Goal: Task Accomplishment & Management: Manage account settings

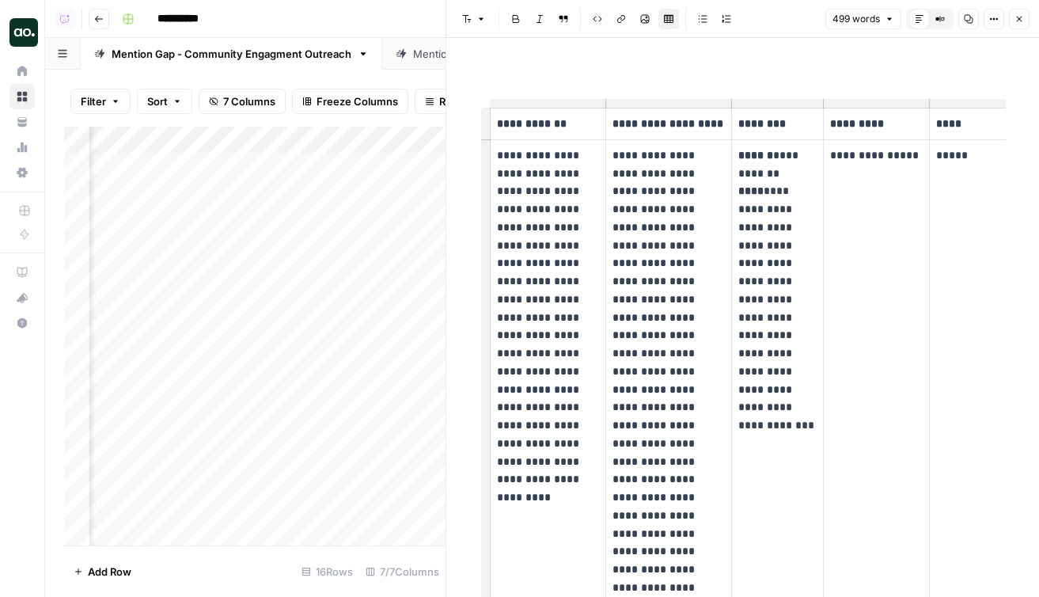
click at [97, 25] on button "Go back" at bounding box center [99, 19] width 21 height 21
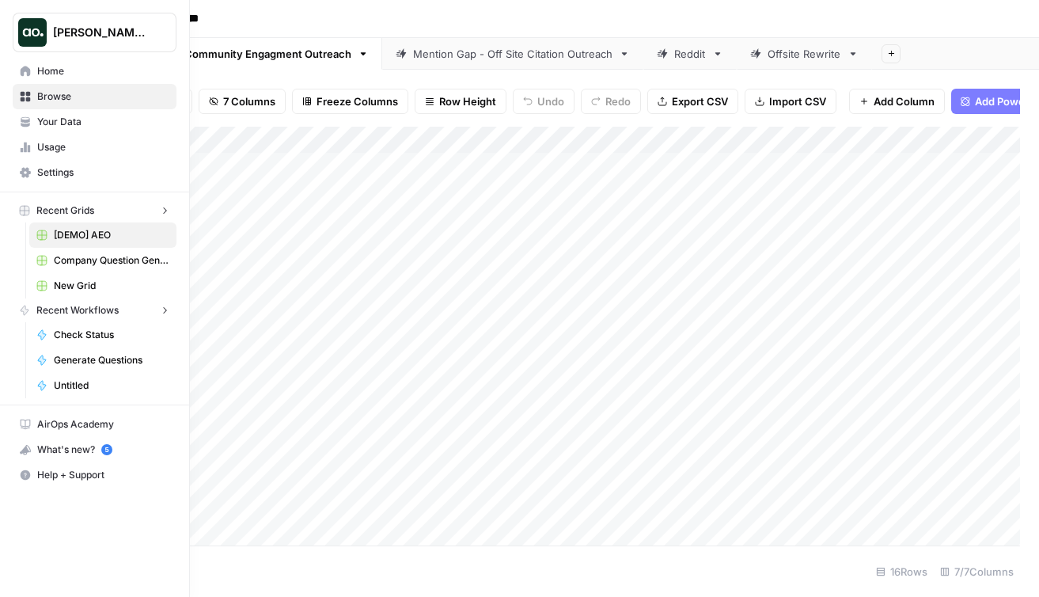
click at [17, 44] on button "Dillon Test" at bounding box center [95, 33] width 164 height 40
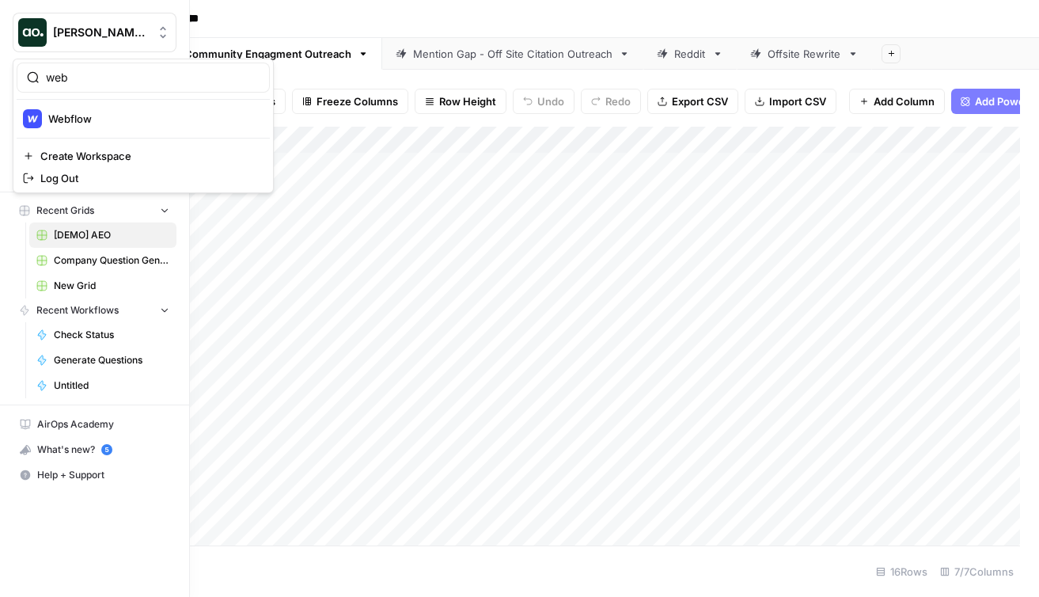
type input "web"
click at [99, 116] on span "Webflow" at bounding box center [152, 119] width 209 height 16
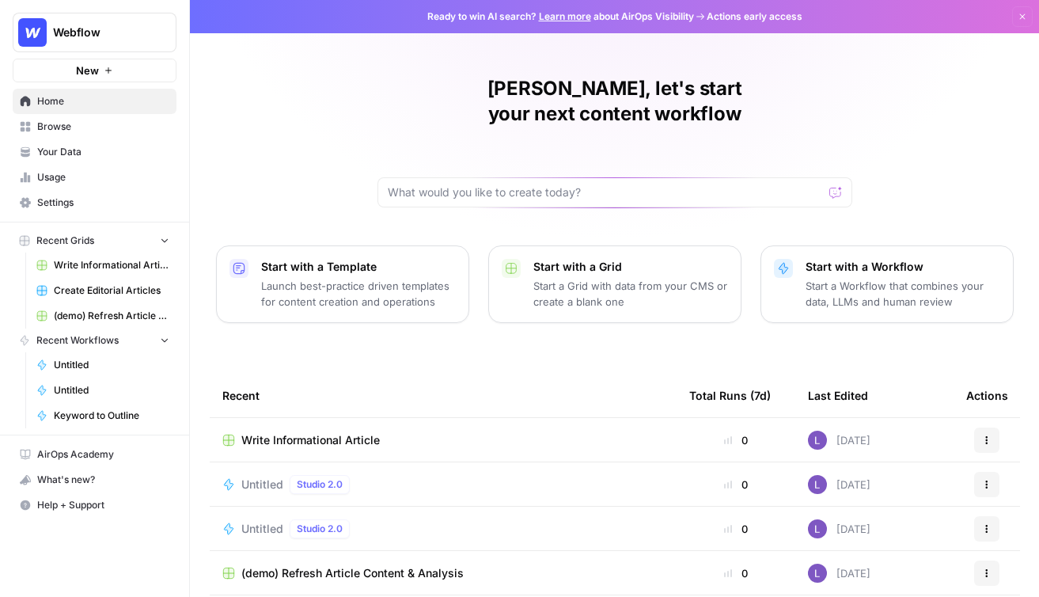
click at [85, 158] on span "Your Data" at bounding box center [103, 152] width 132 height 14
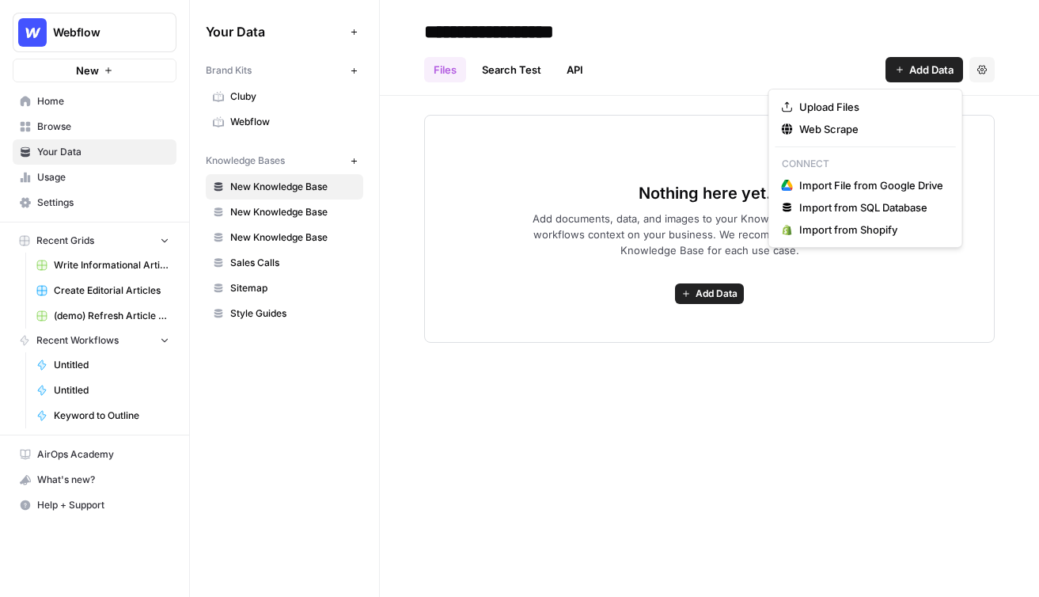
click at [913, 63] on span "Add Data" at bounding box center [931, 70] width 44 height 16
click at [787, 128] on icon "button" at bounding box center [787, 128] width 11 height 11
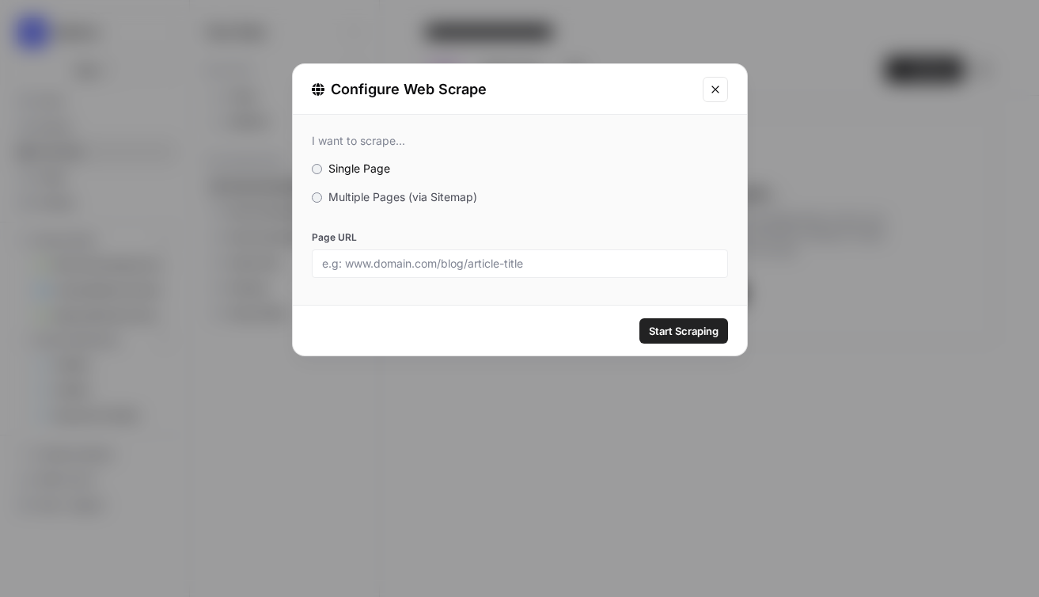
click at [403, 195] on span "Multiple Pages (via Sitemap)" at bounding box center [402, 196] width 149 height 13
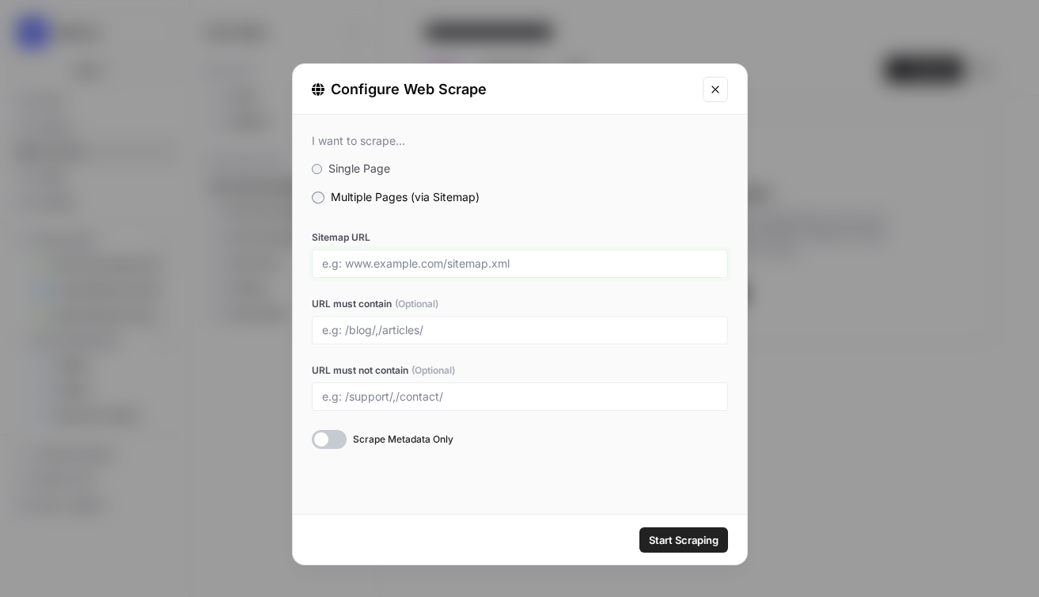
drag, startPoint x: 342, startPoint y: 263, endPoint x: 444, endPoint y: 259, distance: 102.2
click at [446, 260] on input "Sitemap URL" at bounding box center [520, 263] width 396 height 14
drag, startPoint x: 453, startPoint y: 262, endPoint x: 509, endPoint y: 261, distance: 56.2
click at [510, 262] on input "Sitemap URL" at bounding box center [520, 263] width 396 height 14
click at [348, 331] on input "URL must contain (Optional)" at bounding box center [520, 330] width 396 height 14
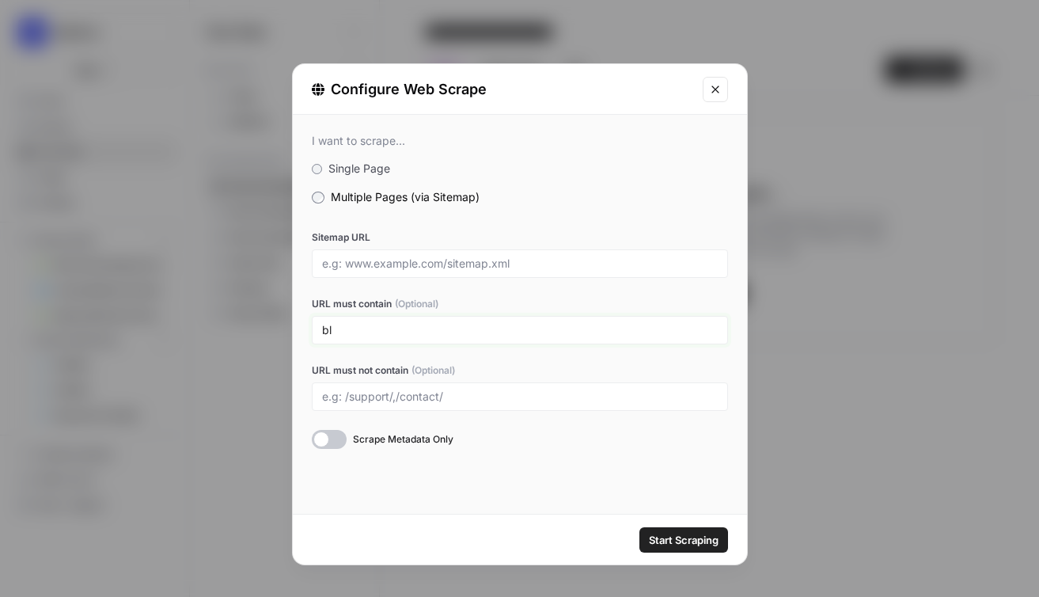
type input "b"
click at [715, 88] on icon "Close modal" at bounding box center [714, 88] width 7 height 7
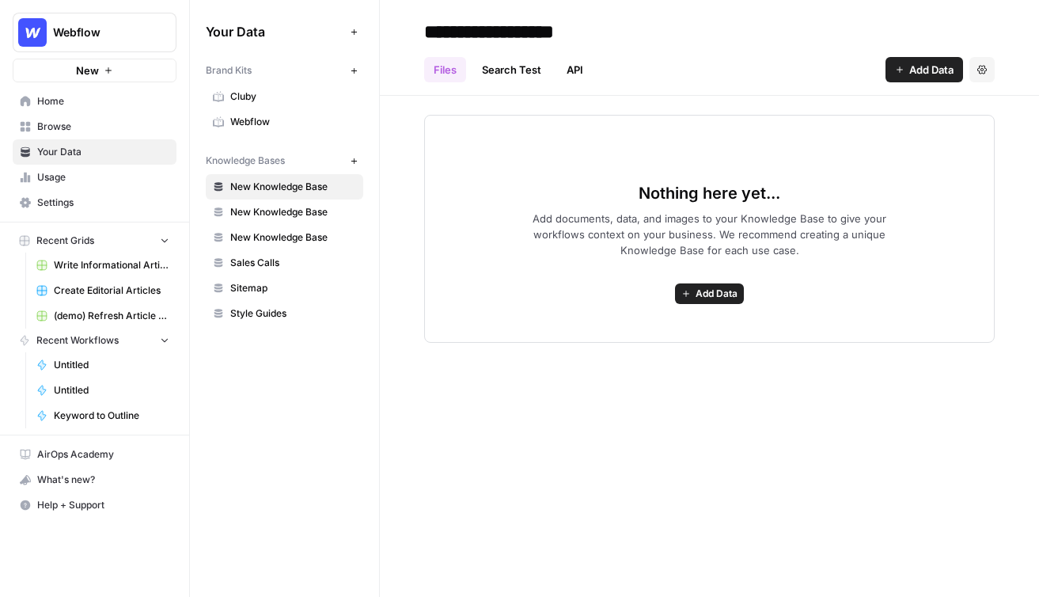
click at [110, 128] on span "Browse" at bounding box center [103, 126] width 132 height 14
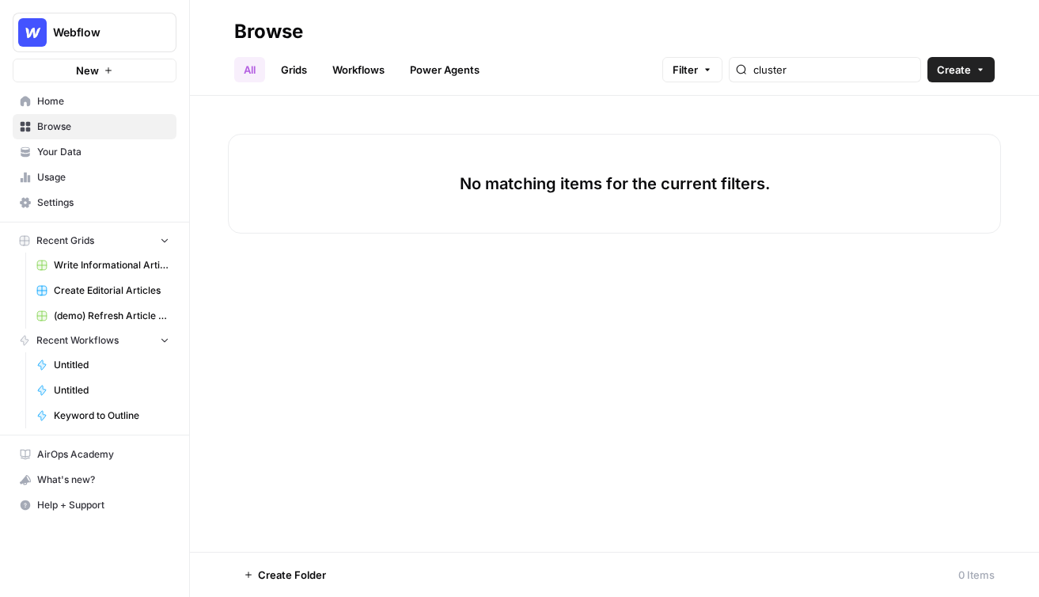
click at [298, 73] on link "Grids" at bounding box center [293, 69] width 45 height 25
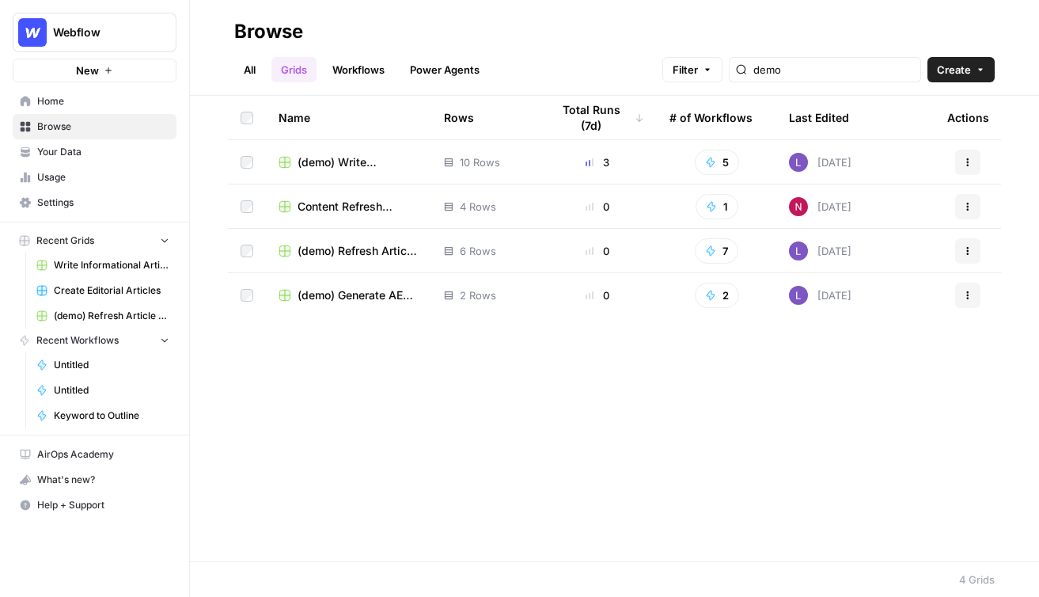
click at [969, 75] on span "Create" at bounding box center [954, 70] width 34 height 16
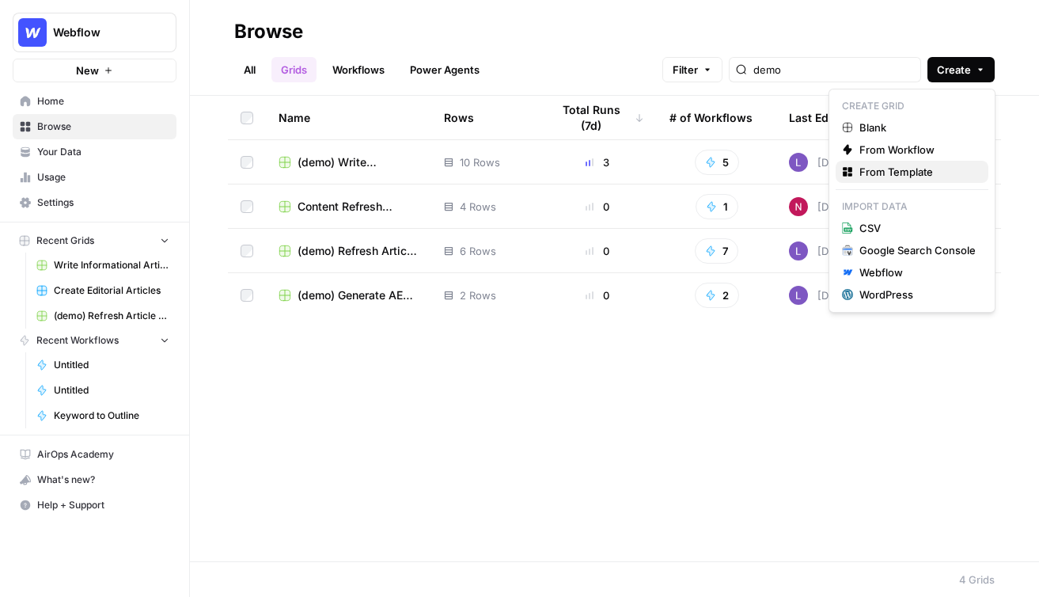
click at [882, 169] on span "From Template" at bounding box center [917, 172] width 116 height 16
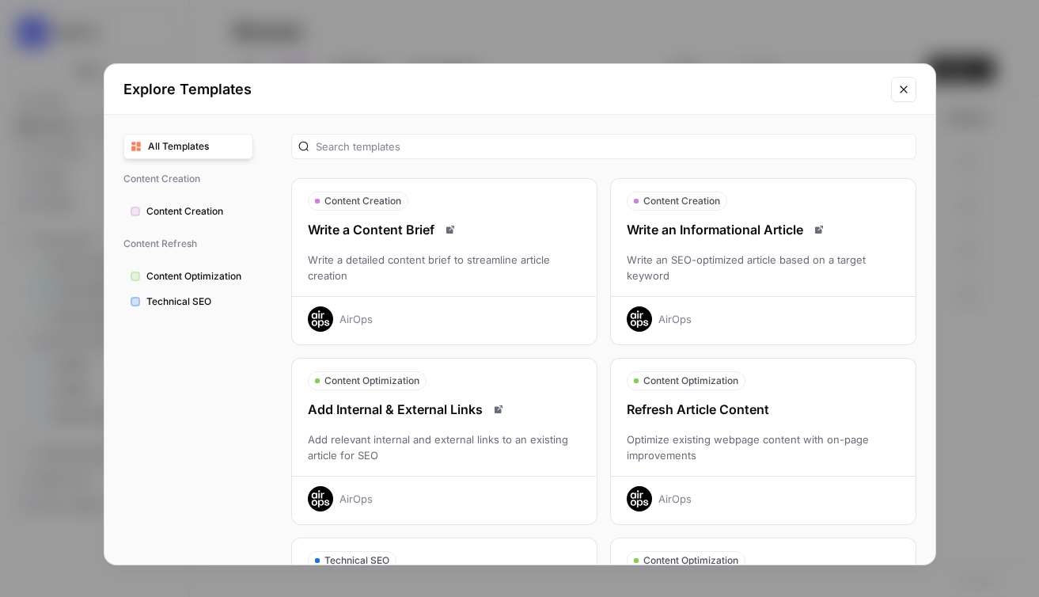
click at [751, 267] on div "Write an SEO-optimized article based on a target keyword" at bounding box center [763, 268] width 305 height 32
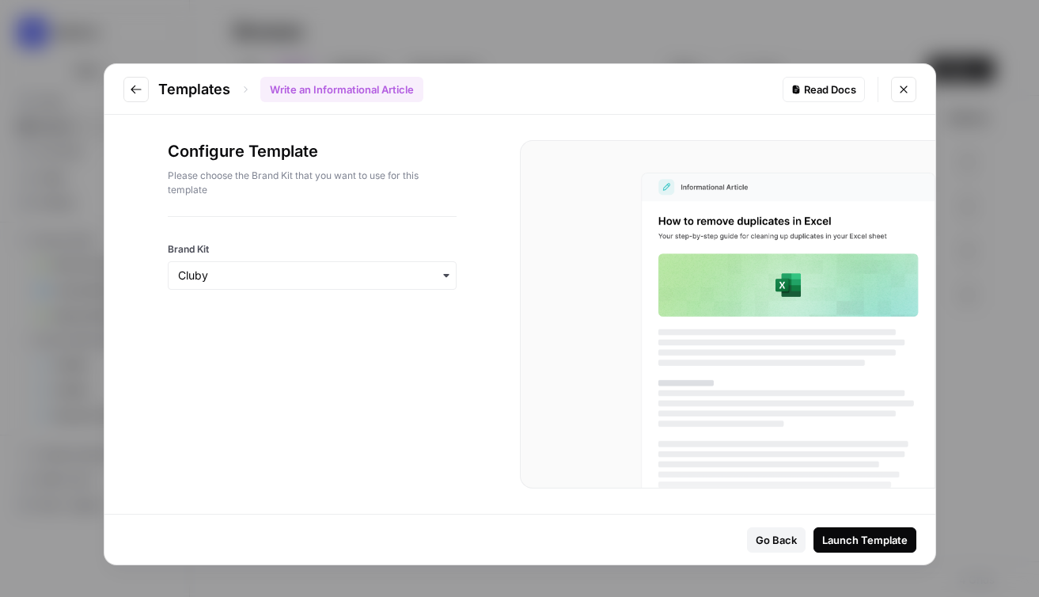
click at [847, 533] on div "Launch Template" at bounding box center [864, 540] width 85 height 16
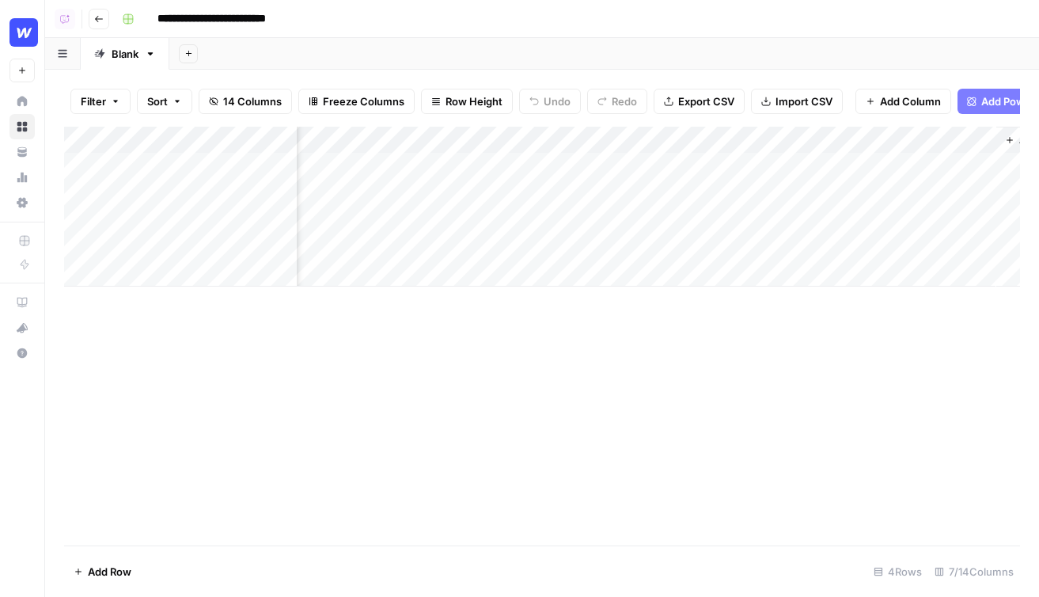
scroll to position [0, 478]
click at [757, 142] on div "Add Column" at bounding box center [542, 207] width 956 height 160
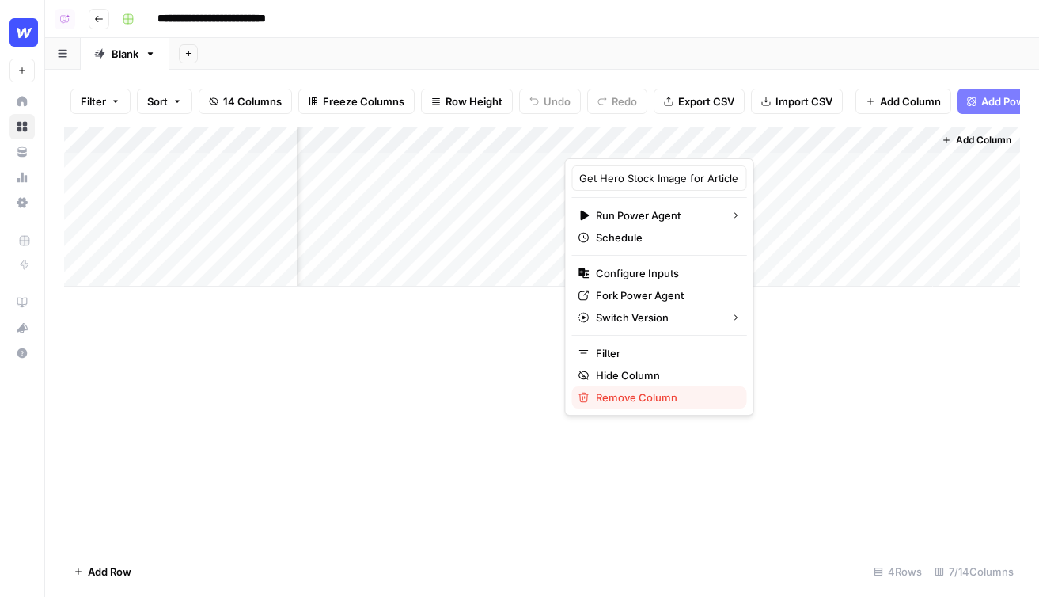
click at [639, 393] on span "Remove Column" at bounding box center [665, 397] width 138 height 16
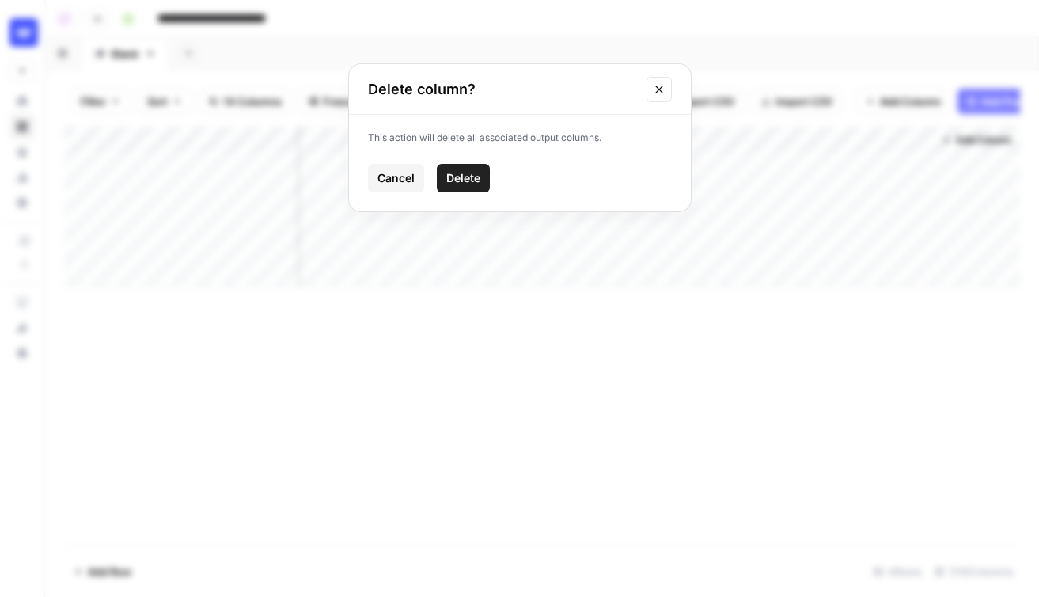
click at [480, 171] on button "Delete" at bounding box center [463, 178] width 53 height 28
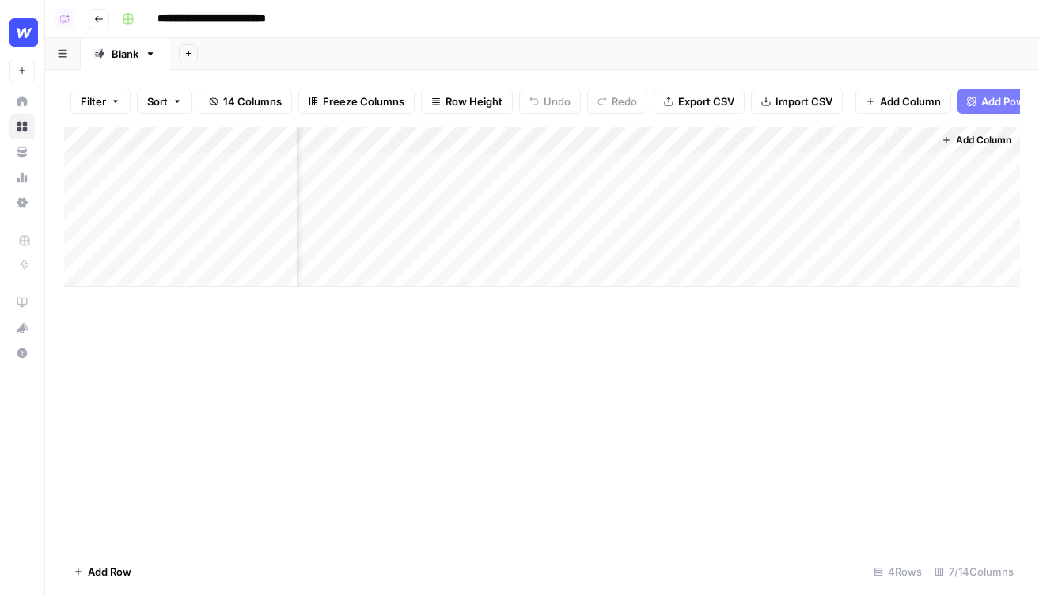
scroll to position [0, 112]
click at [1003, 104] on span "Add Power Agent" at bounding box center [1024, 101] width 86 height 16
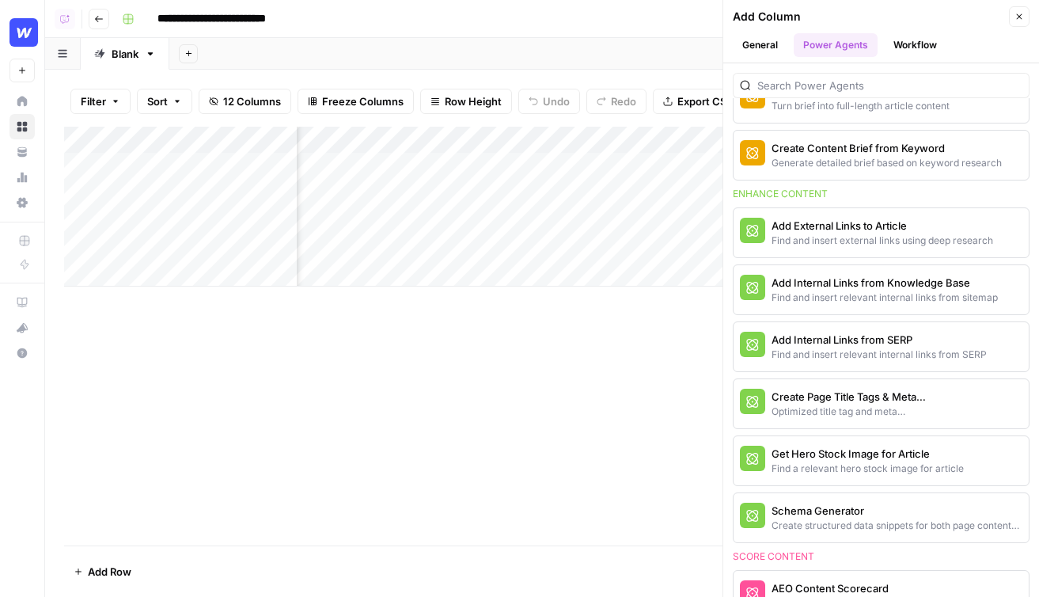
scroll to position [575, 0]
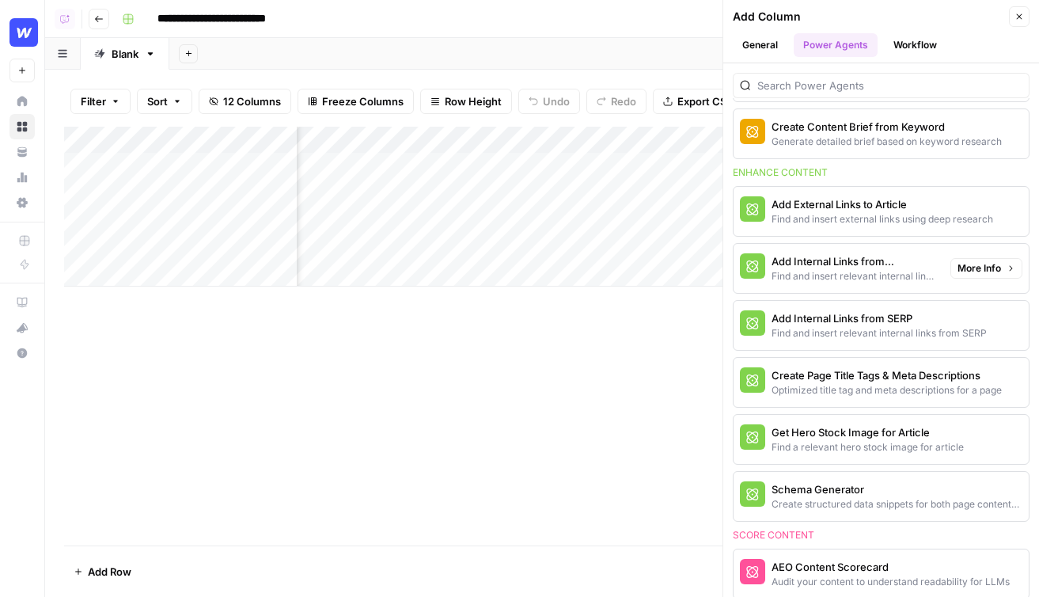
click at [876, 271] on div "Find and insert relevant internal links from sitemap" at bounding box center [855, 276] width 166 height 14
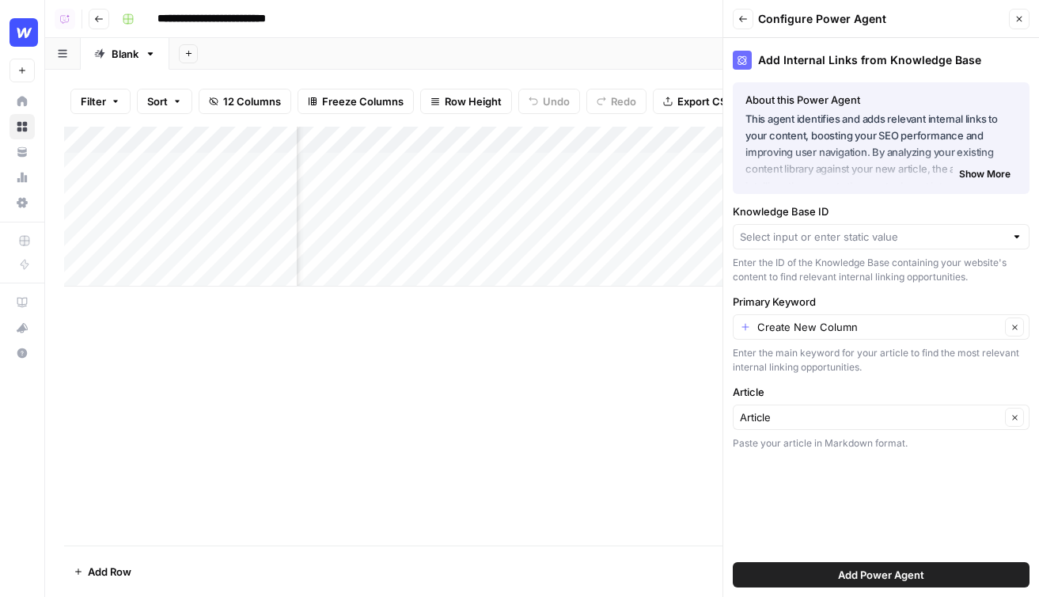
click at [860, 248] on div at bounding box center [881, 236] width 297 height 25
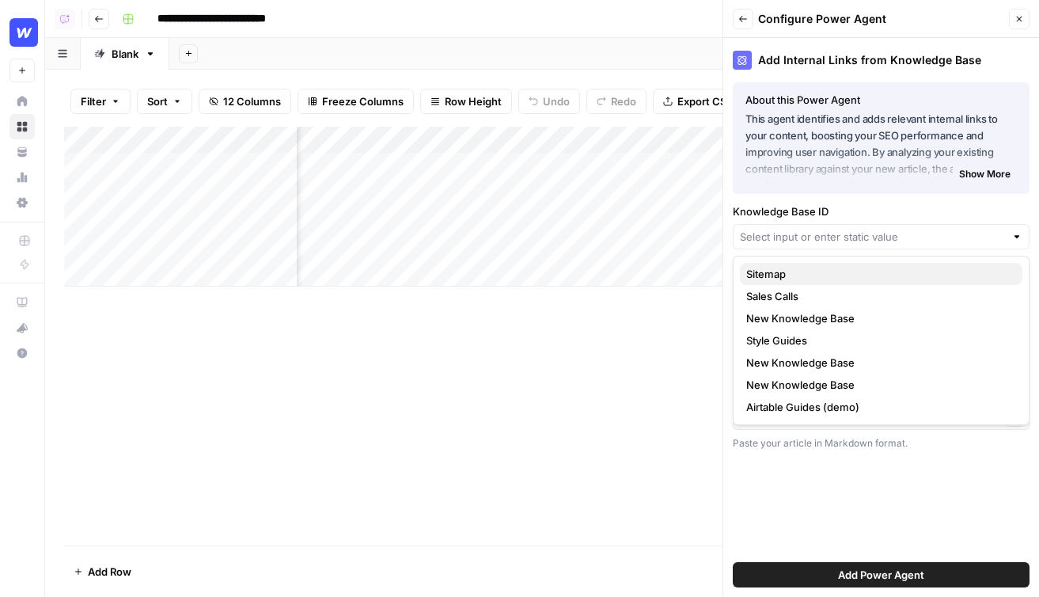
click at [789, 275] on span "Sitemap" at bounding box center [878, 274] width 264 height 16
type input "Sitemap"
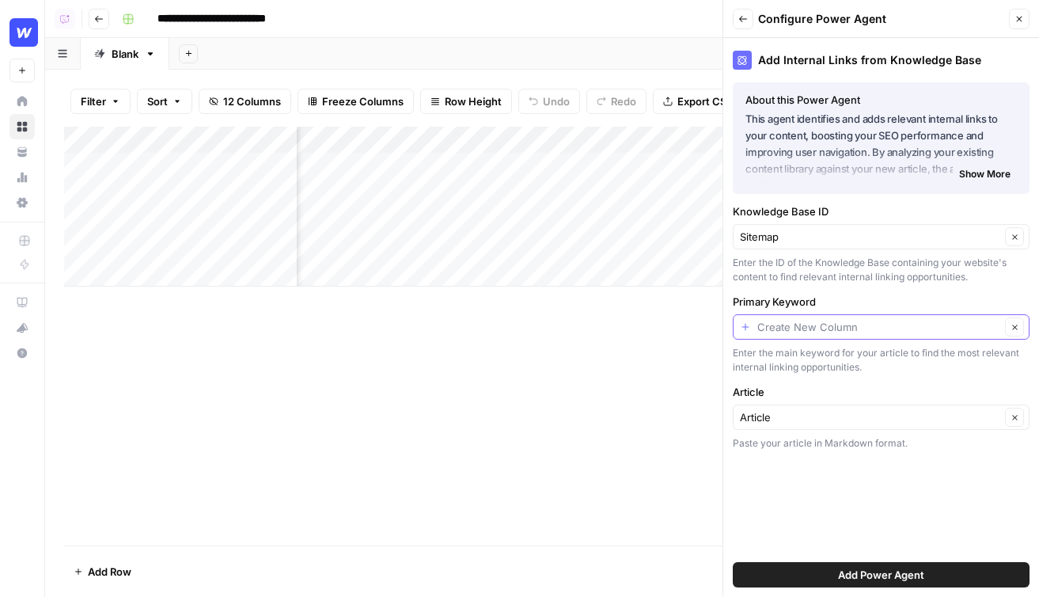
click at [802, 328] on input "Primary Keyword" at bounding box center [878, 327] width 243 height 16
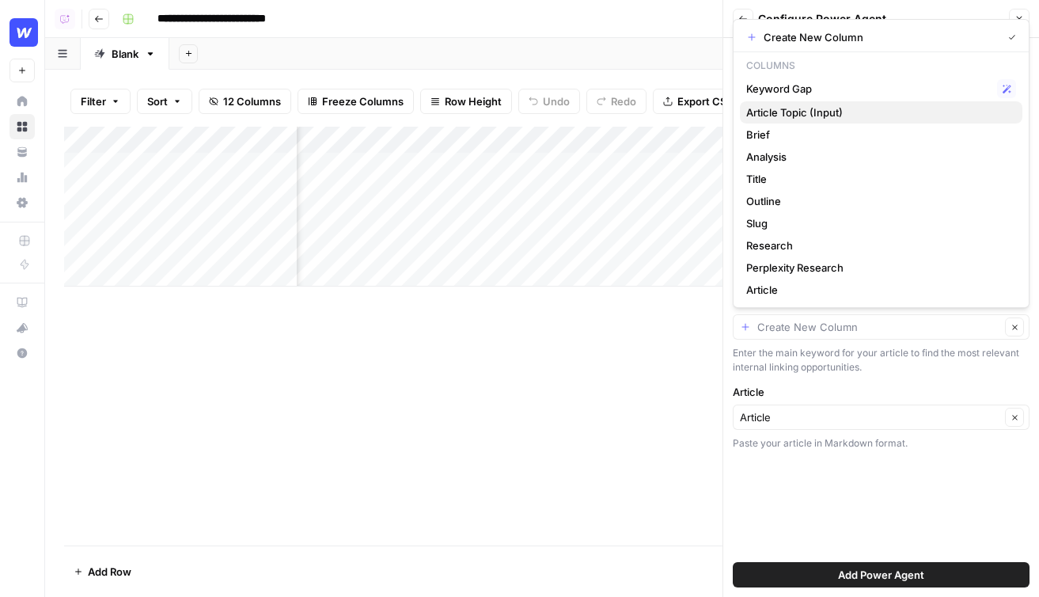
click at [839, 113] on span "Article Topic (Input)" at bounding box center [878, 112] width 264 height 16
type input "Article Topic (Input)"
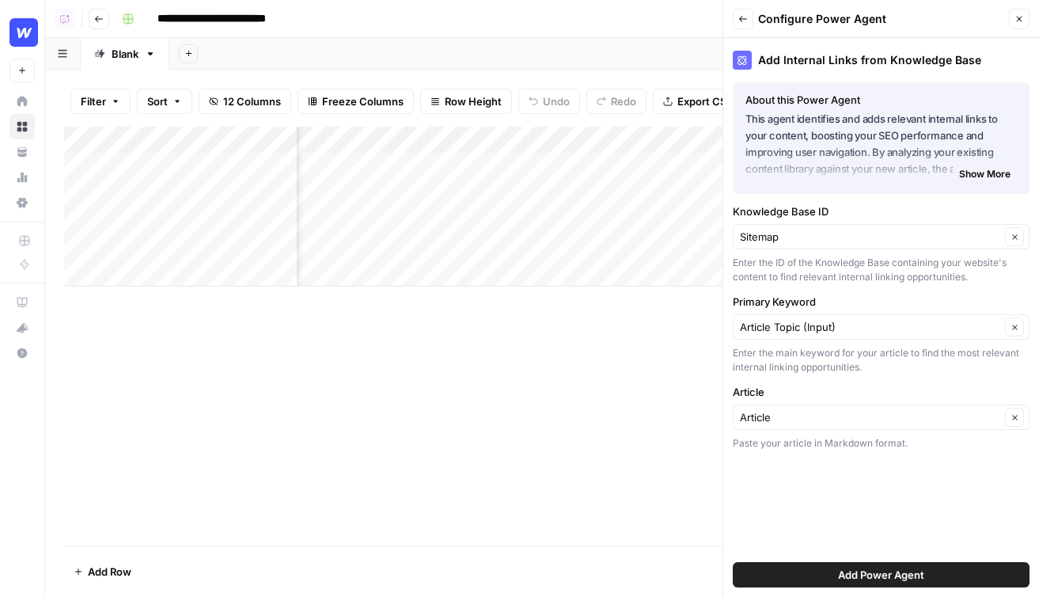
click at [776, 393] on label "Article" at bounding box center [881, 392] width 297 height 16
click at [776, 409] on input "Article" at bounding box center [870, 417] width 260 height 16
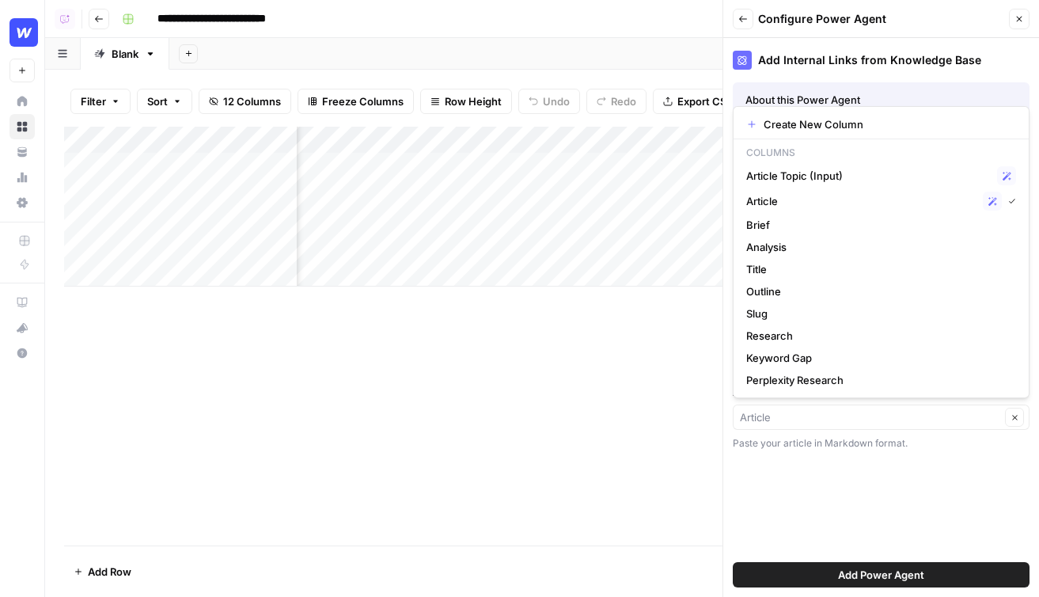
type input "Article"
drag, startPoint x: 795, startPoint y: 489, endPoint x: 796, endPoint y: 500, distance: 11.1
click at [796, 489] on div "Add Internal Links from Knowledge Base About this Power Agent This agent identi…" at bounding box center [881, 317] width 316 height 559
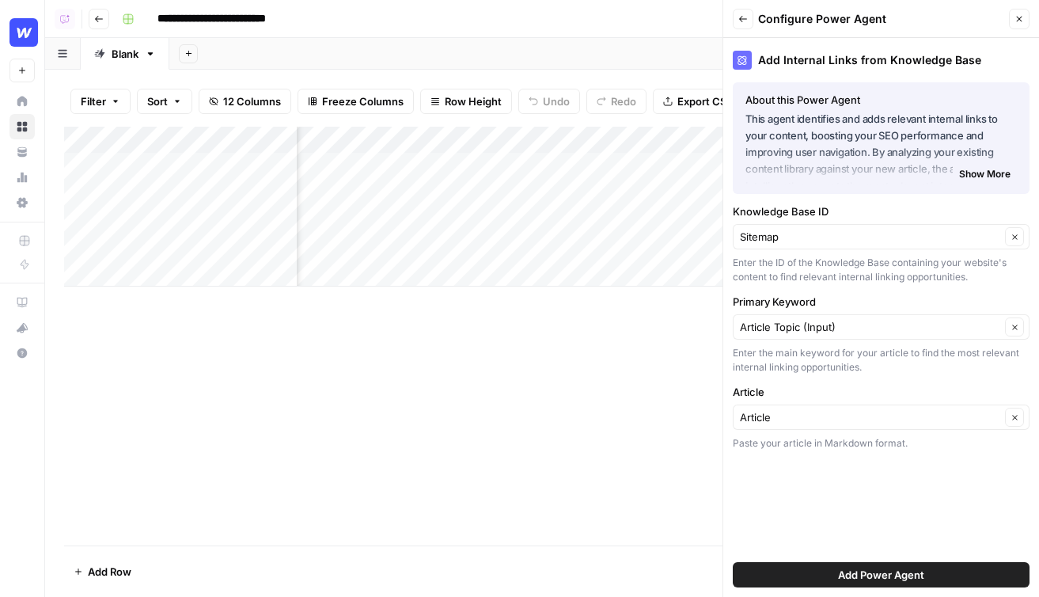
click at [793, 575] on button "Add Power Agent" at bounding box center [881, 574] width 297 height 25
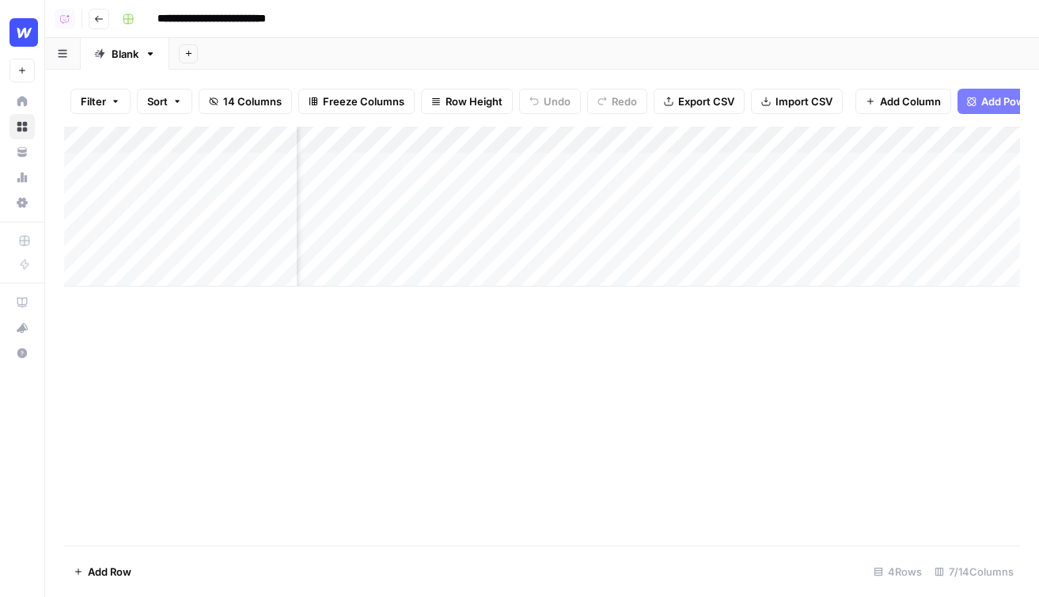
scroll to position [0, 316]
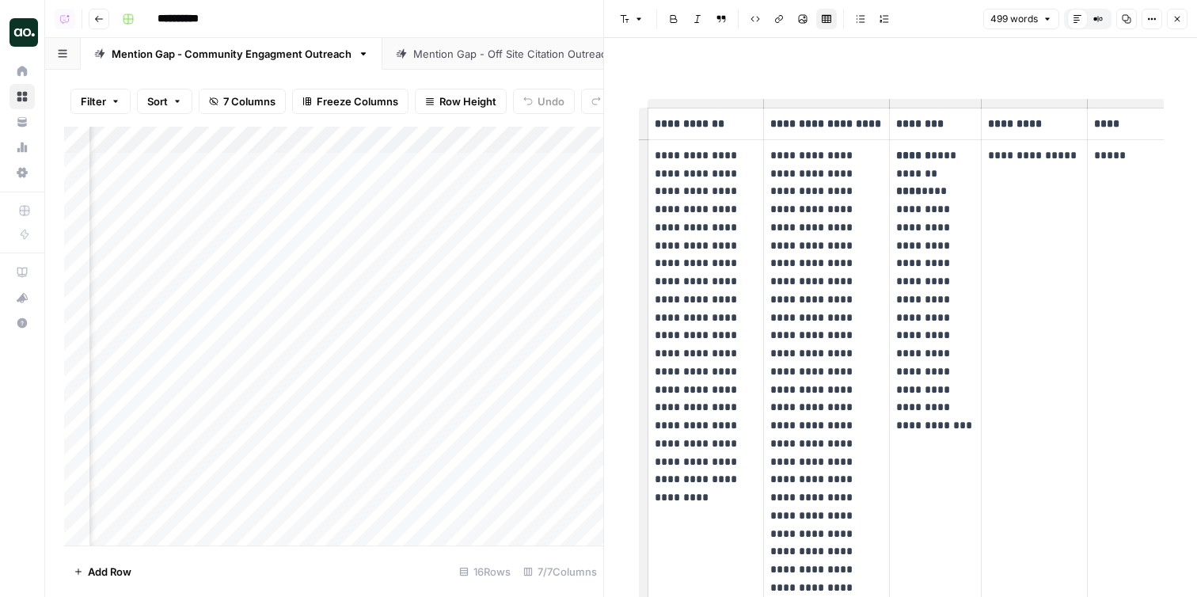
scroll to position [0, 82]
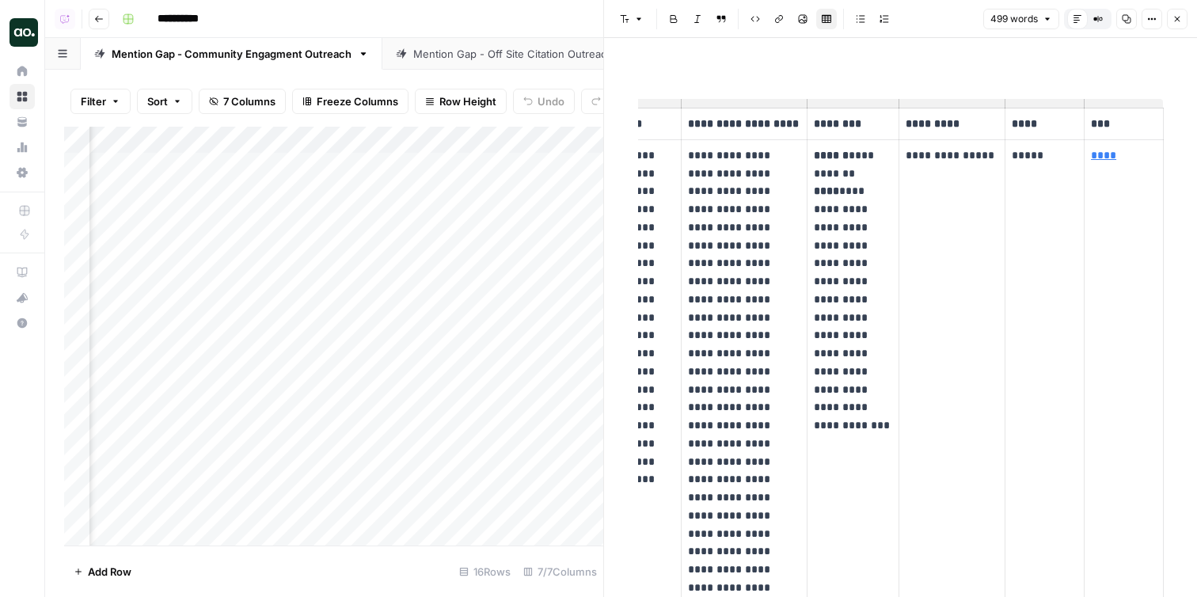
click at [1038, 154] on link "****" at bounding box center [1103, 155] width 25 height 11
click at [1024, 150] on p "*****" at bounding box center [1044, 155] width 66 height 18
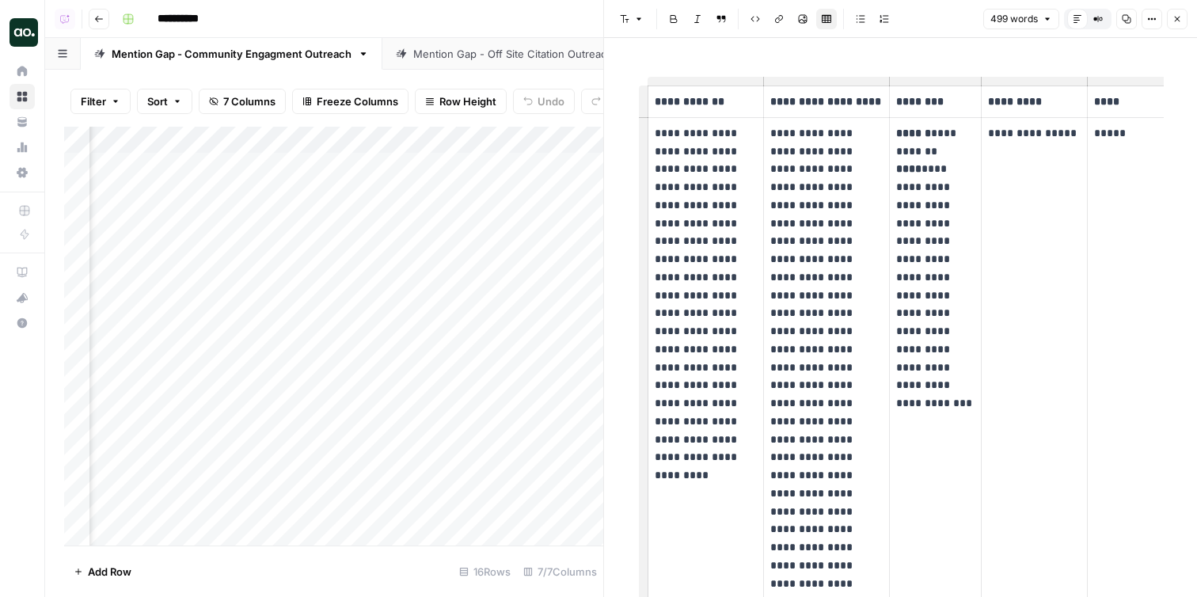
scroll to position [25, 0]
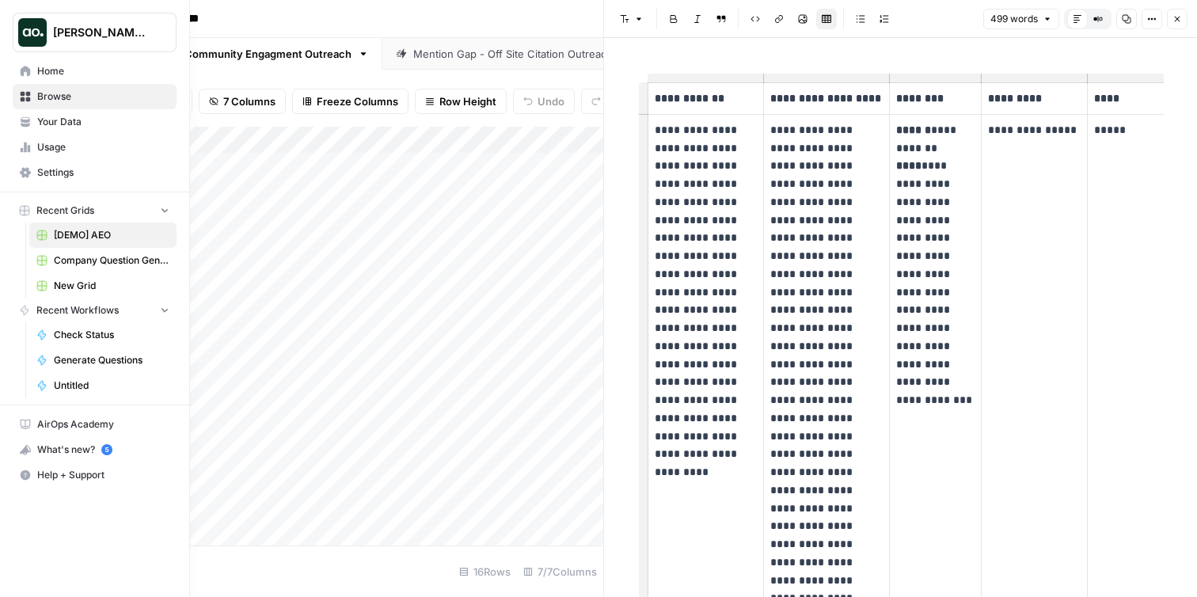
click at [18, 29] on img "Workspace: Dillon Test" at bounding box center [32, 32] width 28 height 28
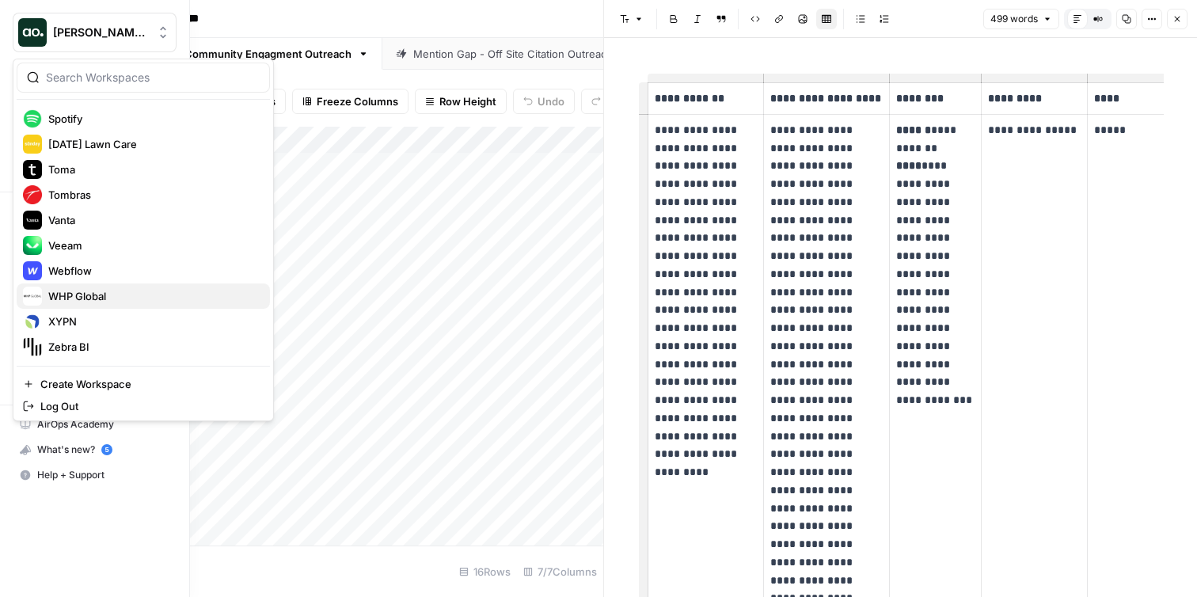
scroll to position [808, 0]
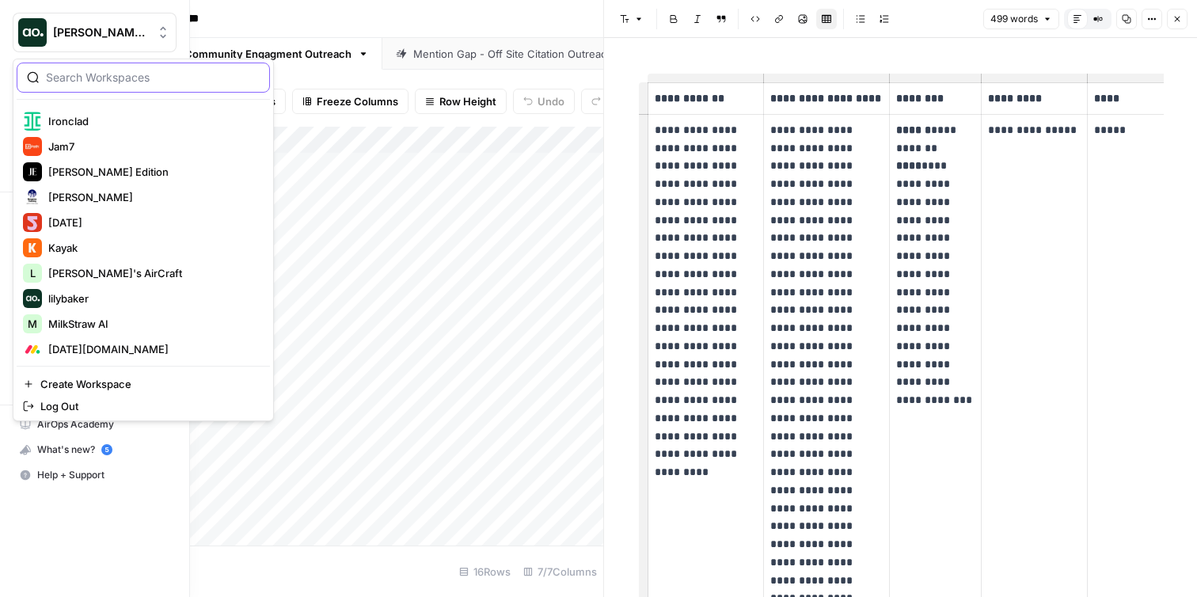
click at [101, 75] on input "search" at bounding box center [153, 78] width 214 height 16
type input "healthcare"
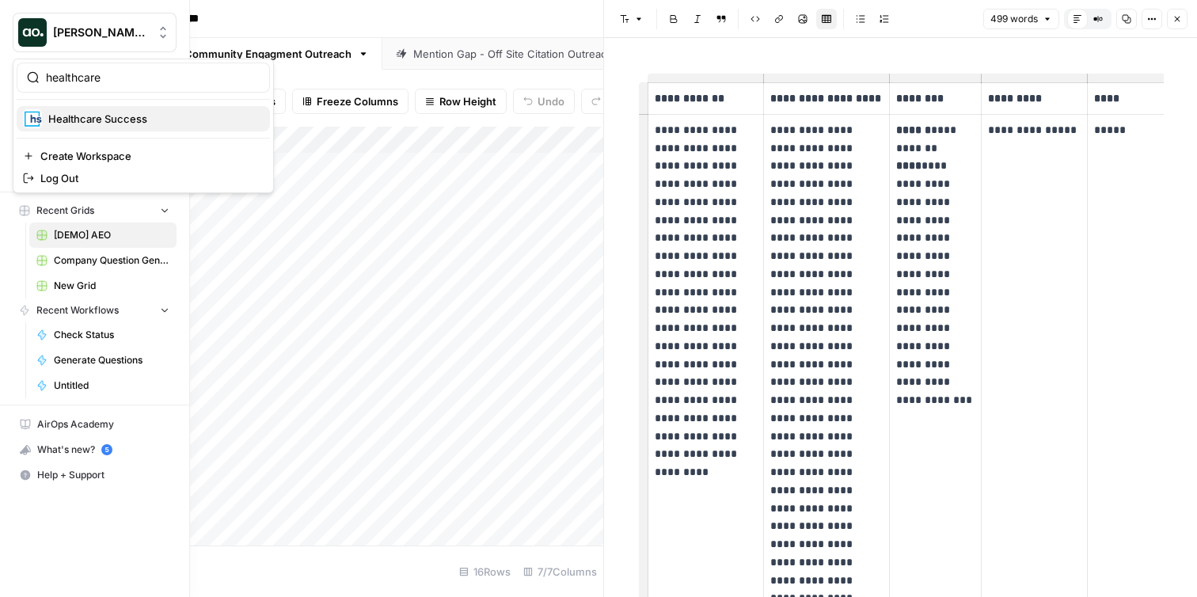
click at [137, 125] on span "Healthcare Success" at bounding box center [152, 119] width 209 height 16
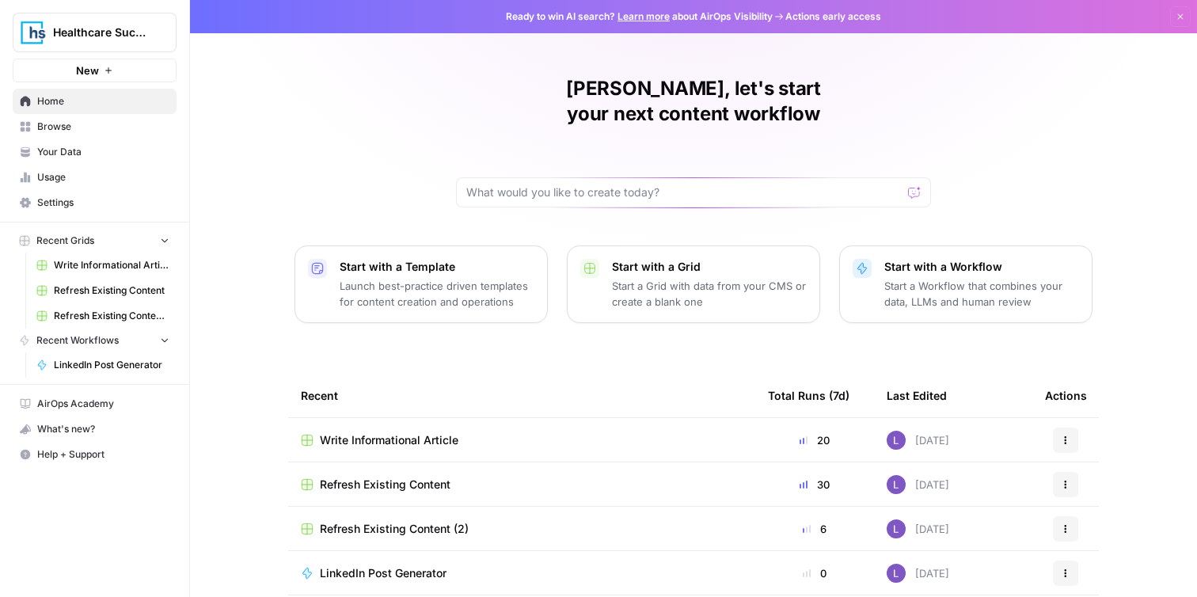
click at [109, 160] on link "Your Data" at bounding box center [95, 151] width 164 height 25
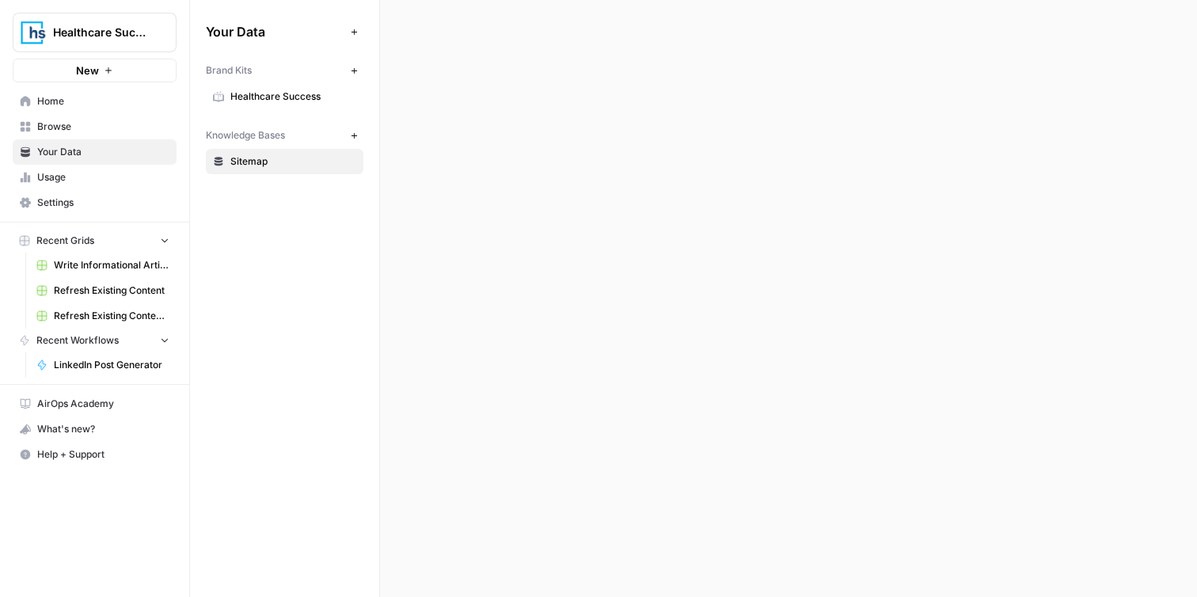
click at [111, 175] on span "Usage" at bounding box center [103, 177] width 132 height 14
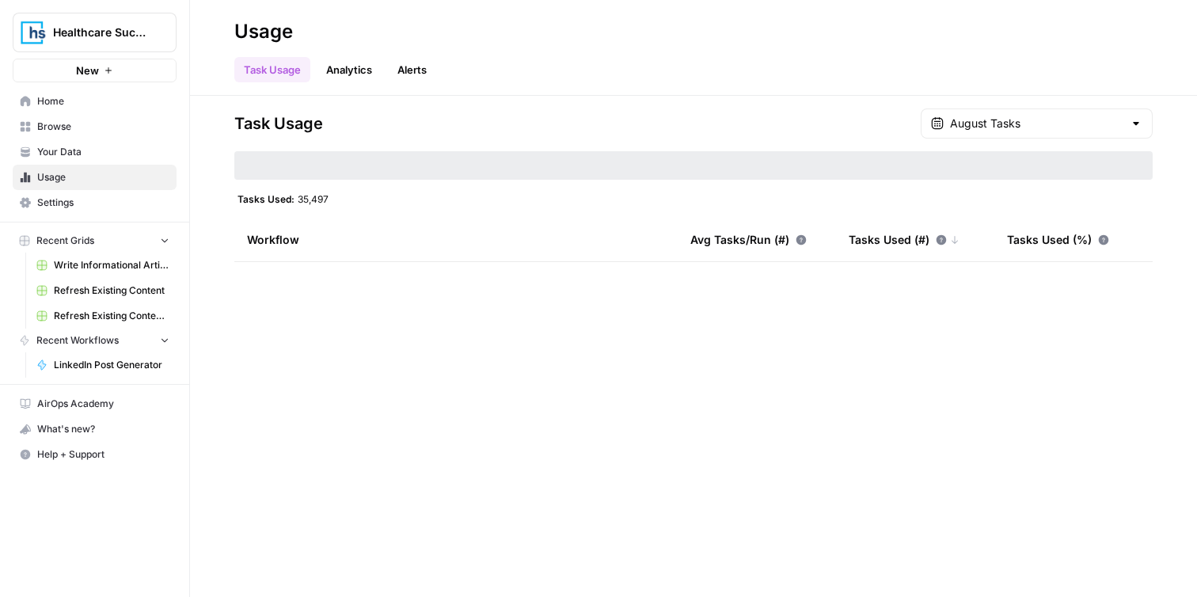
click at [96, 151] on span "Your Data" at bounding box center [103, 152] width 132 height 14
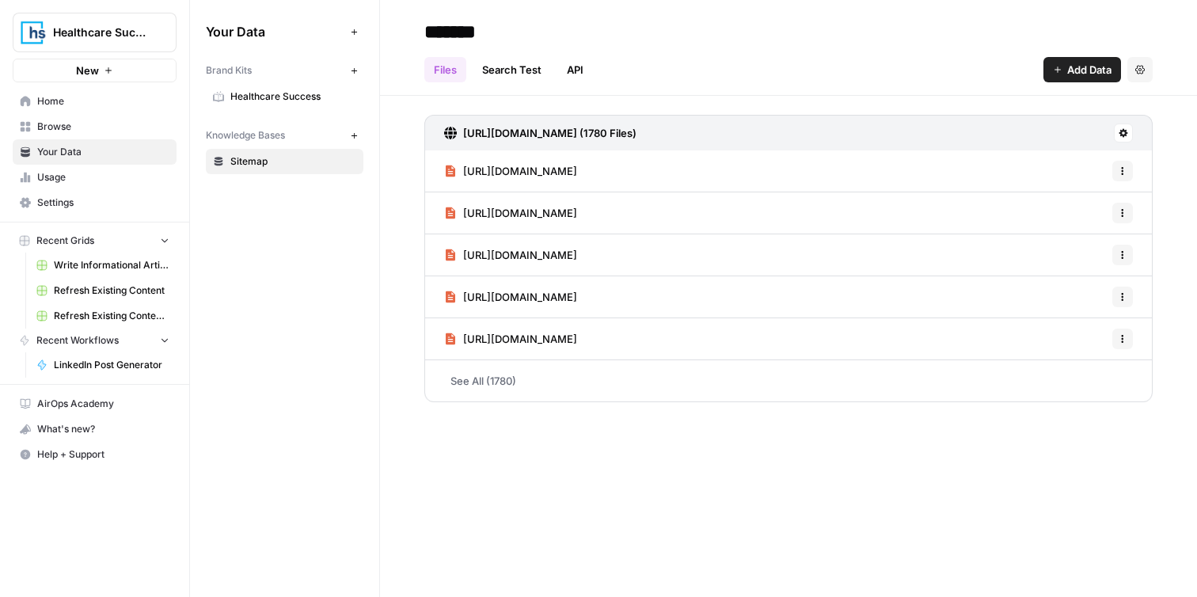
click at [93, 126] on span "Browse" at bounding box center [103, 126] width 132 height 14
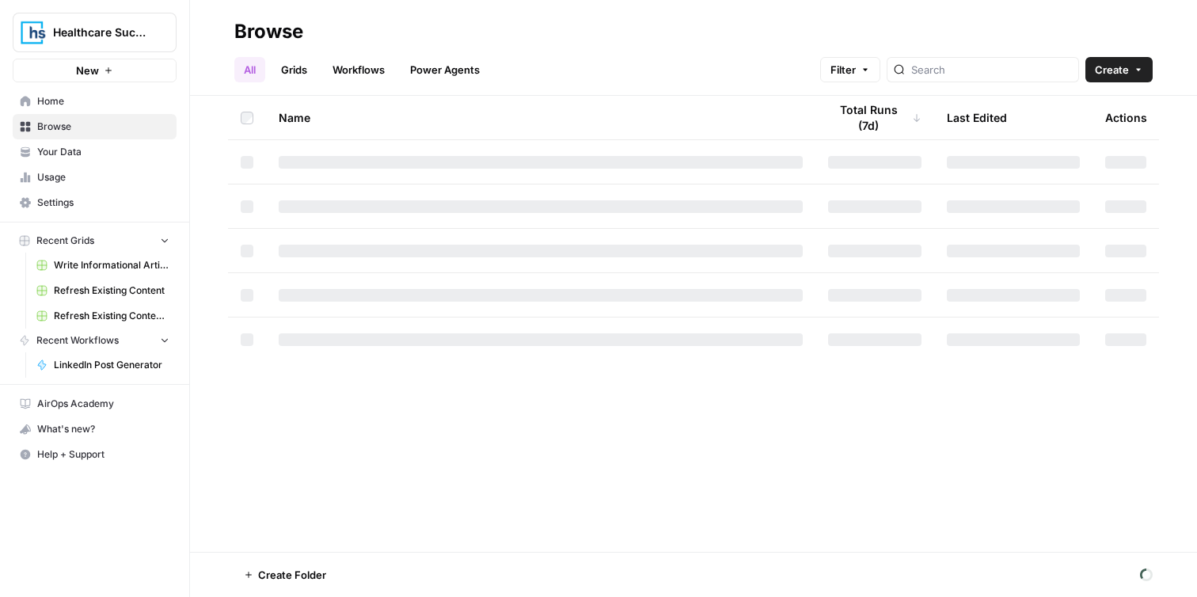
click at [90, 84] on nav "Home Browse Your Data Usage Settings" at bounding box center [94, 151] width 189 height 139
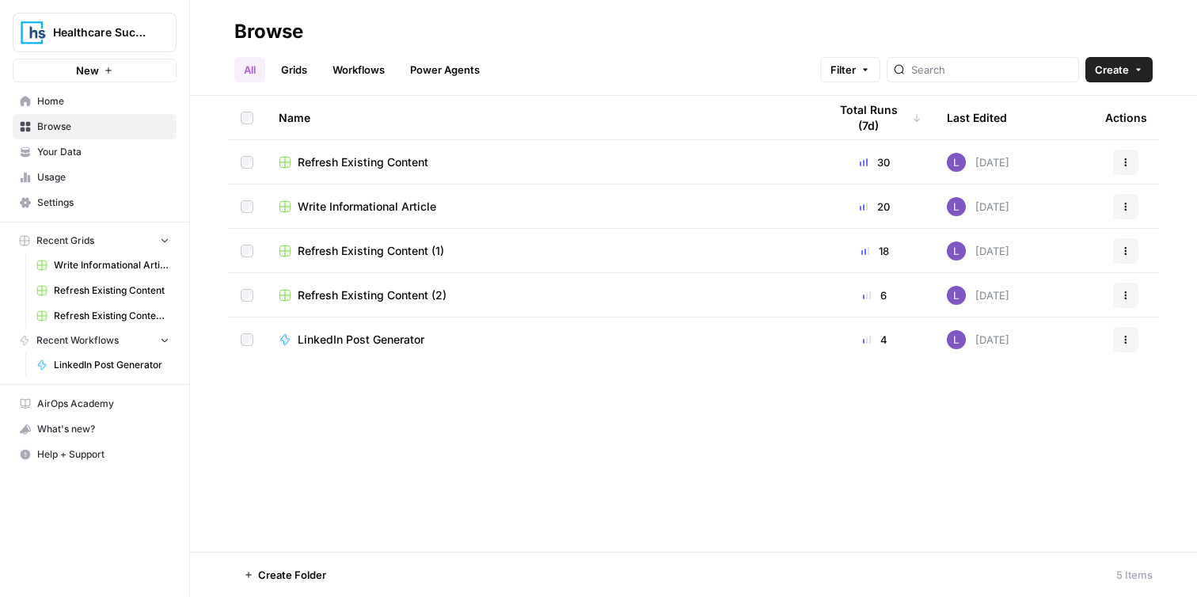
click at [108, 205] on span "Settings" at bounding box center [103, 202] width 132 height 14
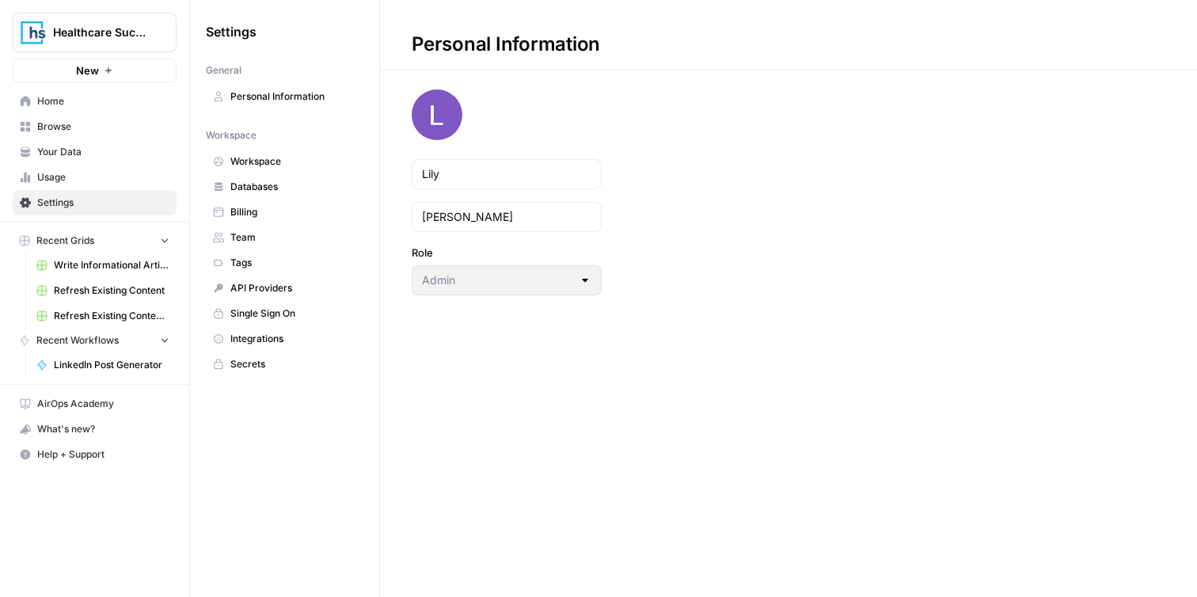
click at [275, 218] on span "Billing" at bounding box center [293, 212] width 126 height 14
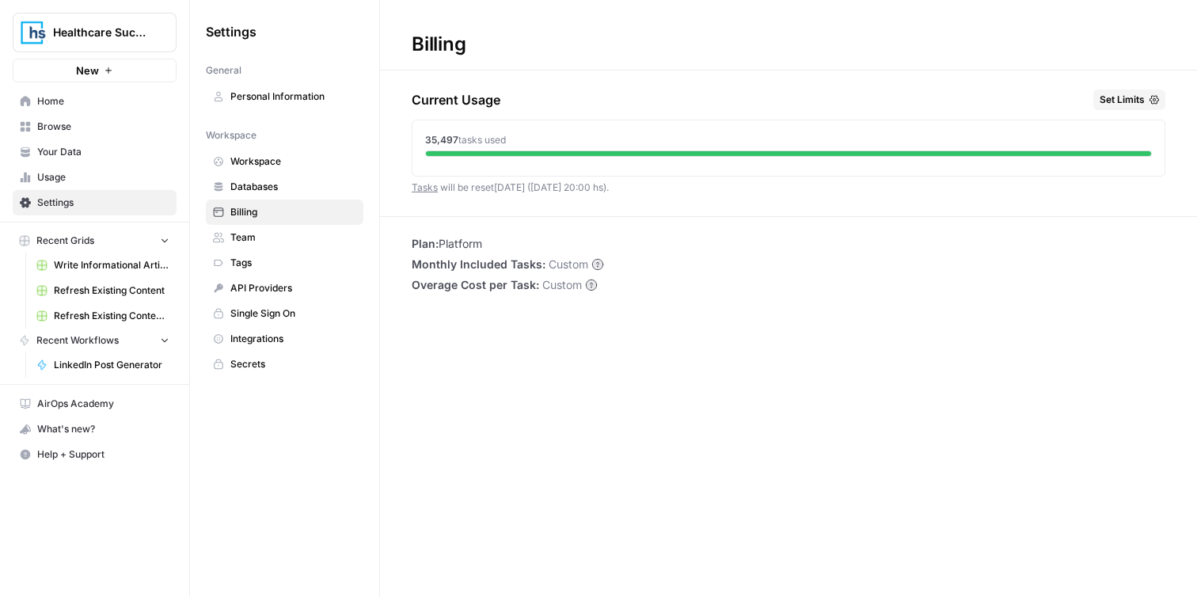
click at [280, 236] on span "Team" at bounding box center [293, 237] width 126 height 14
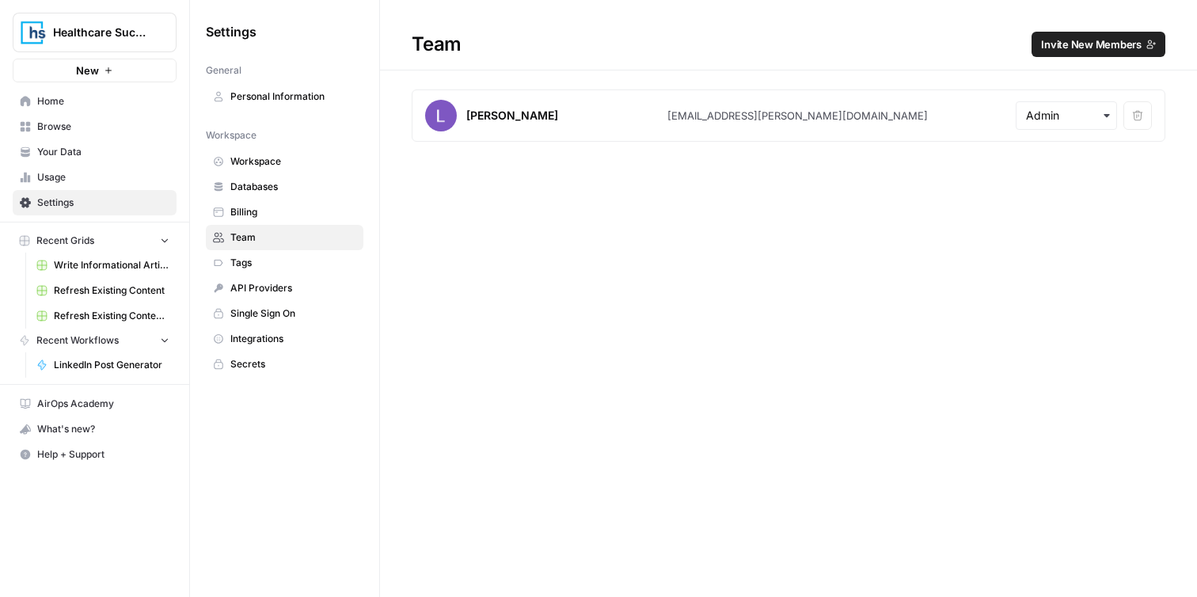
click at [1056, 41] on span "Invite New Members" at bounding box center [1091, 44] width 101 height 16
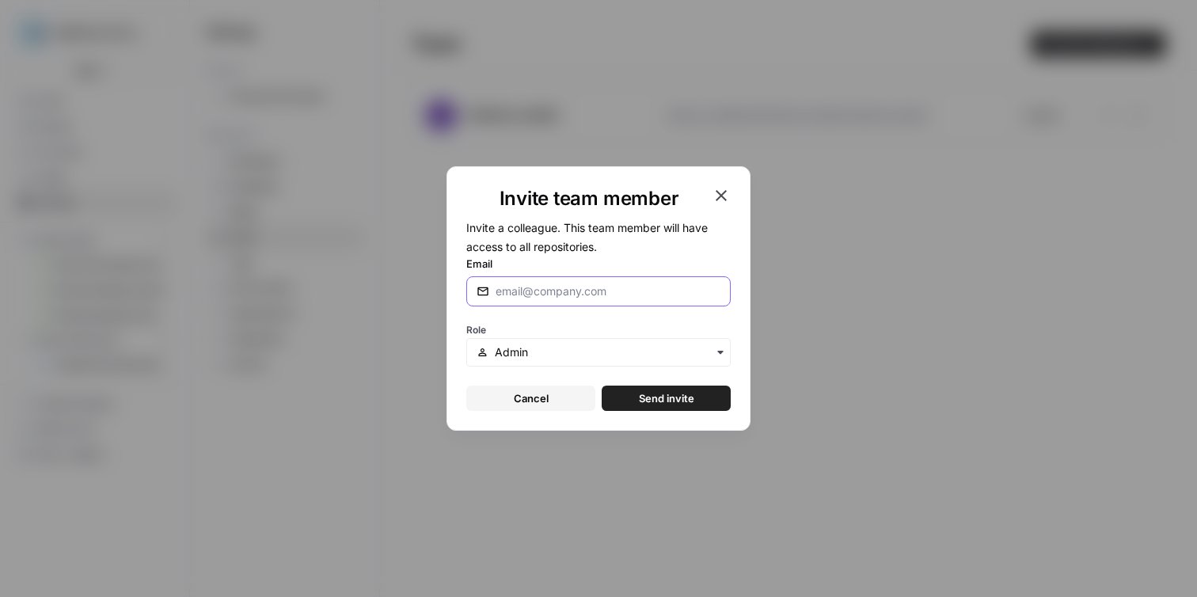
click at [586, 292] on input "Email" at bounding box center [607, 291] width 225 height 16
click at [513, 286] on input "justia" at bounding box center [607, 291] width 225 height 16
paste input "[EMAIL_ADDRESS][DOMAIN_NAME]"
type input "[PERSON_NAME][EMAIL_ADDRESS][DOMAIN_NAME]"
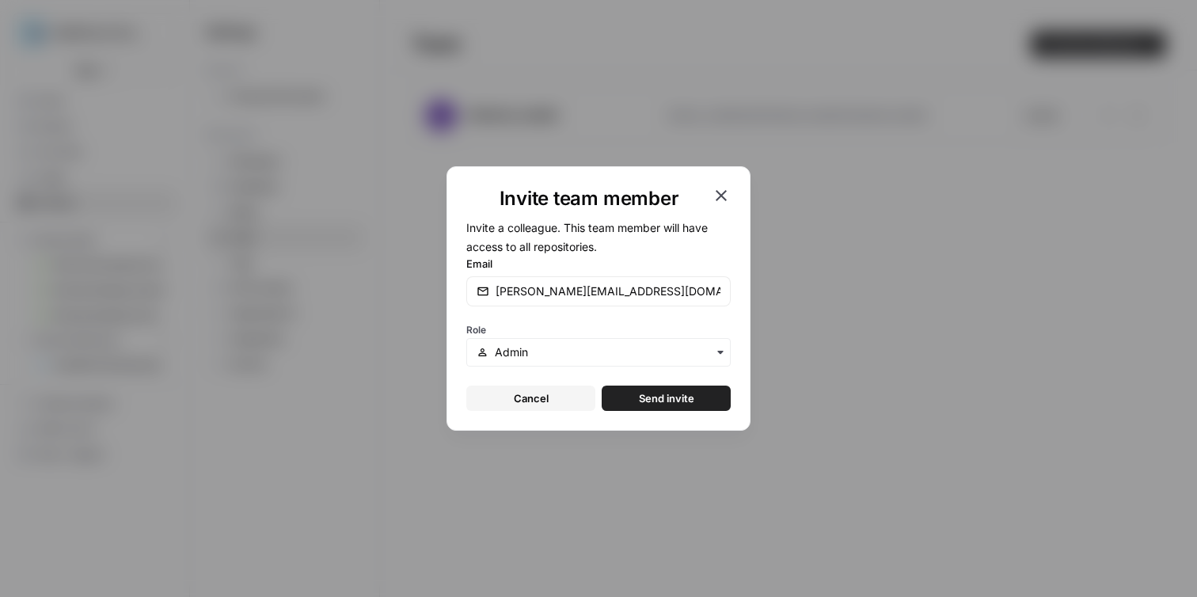
click at [664, 400] on span "Send invite" at bounding box center [666, 398] width 55 height 16
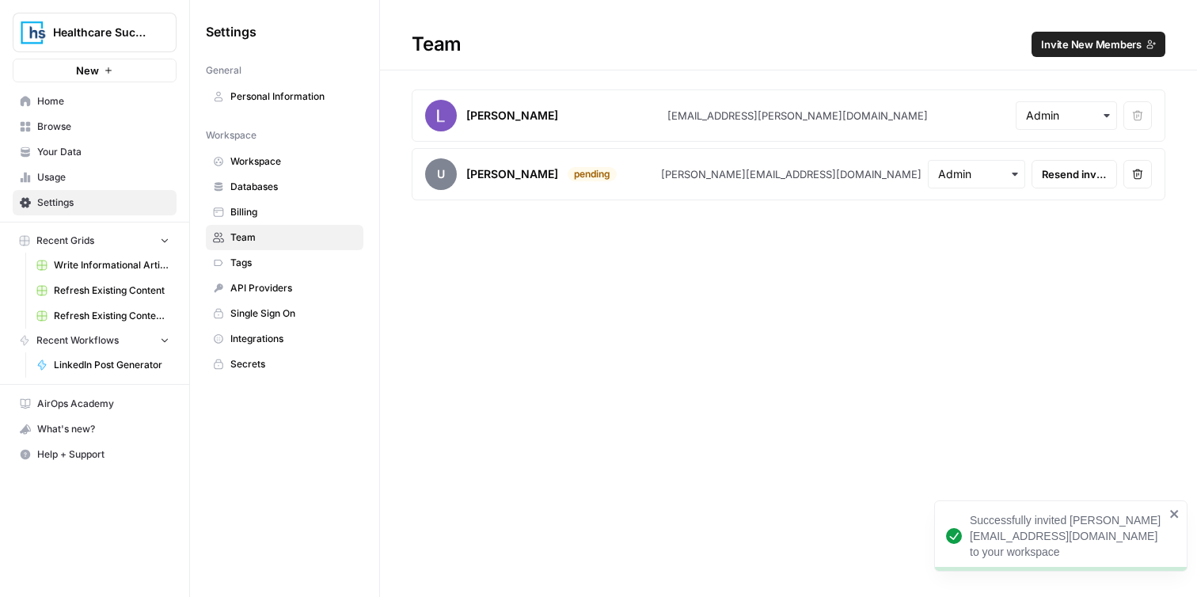
click at [48, 132] on span "Browse" at bounding box center [103, 126] width 132 height 14
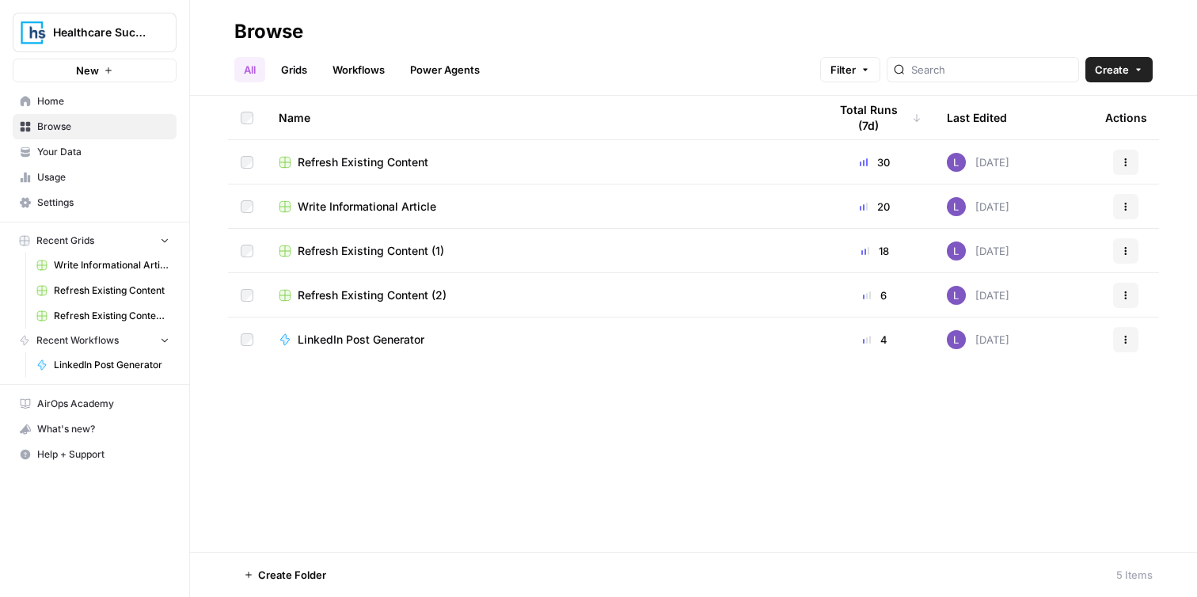
click at [461, 290] on div "Refresh Existing Content (2)" at bounding box center [541, 295] width 524 height 16
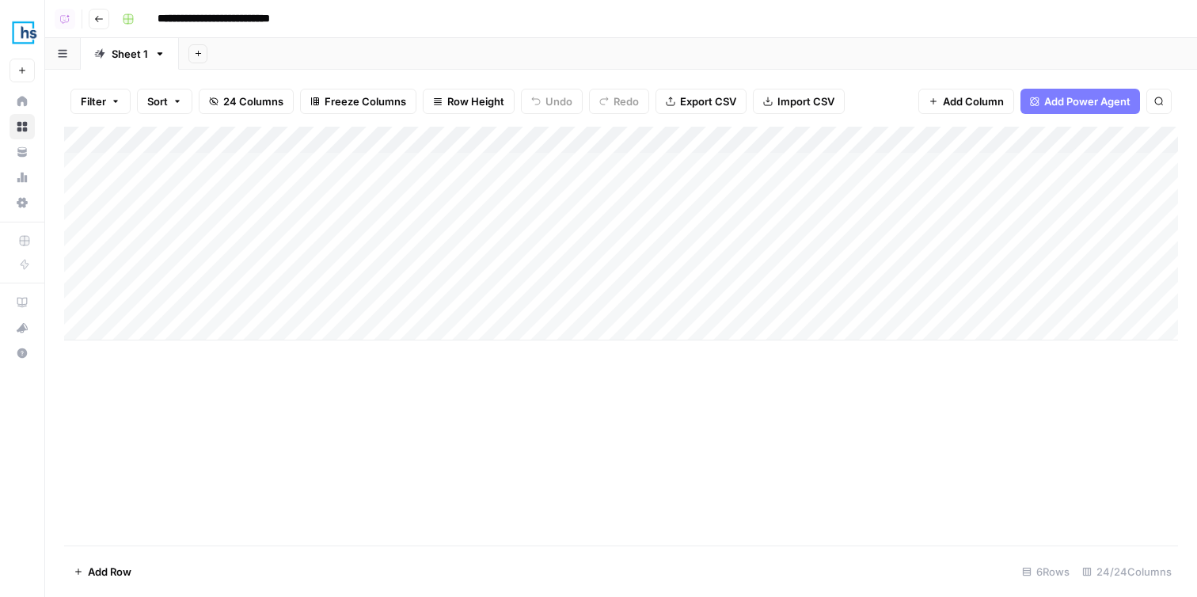
click at [95, 21] on icon "button" at bounding box center [98, 18] width 9 height 9
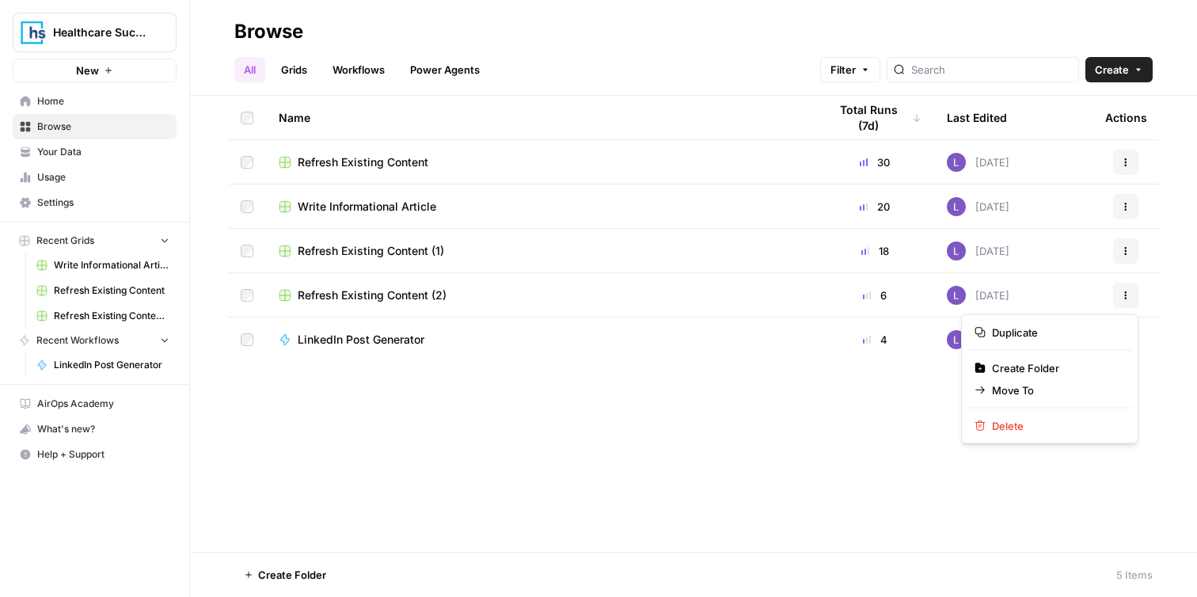
click at [1127, 290] on icon "button" at bounding box center [1125, 294] width 9 height 9
click at [1000, 440] on div "Duplicate Create Folder Move To [GEOGRAPHIC_DATA]" at bounding box center [1049, 379] width 177 height 130
click at [1015, 424] on span "Delete" at bounding box center [1055, 426] width 127 height 16
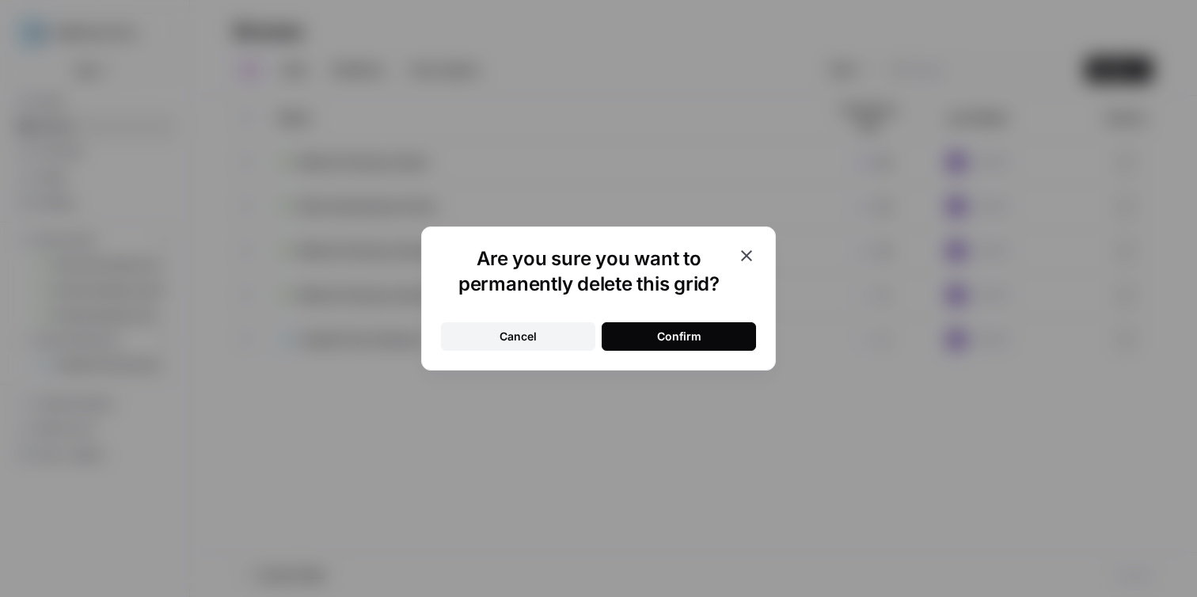
click at [711, 329] on button "Confirm" at bounding box center [678, 336] width 154 height 28
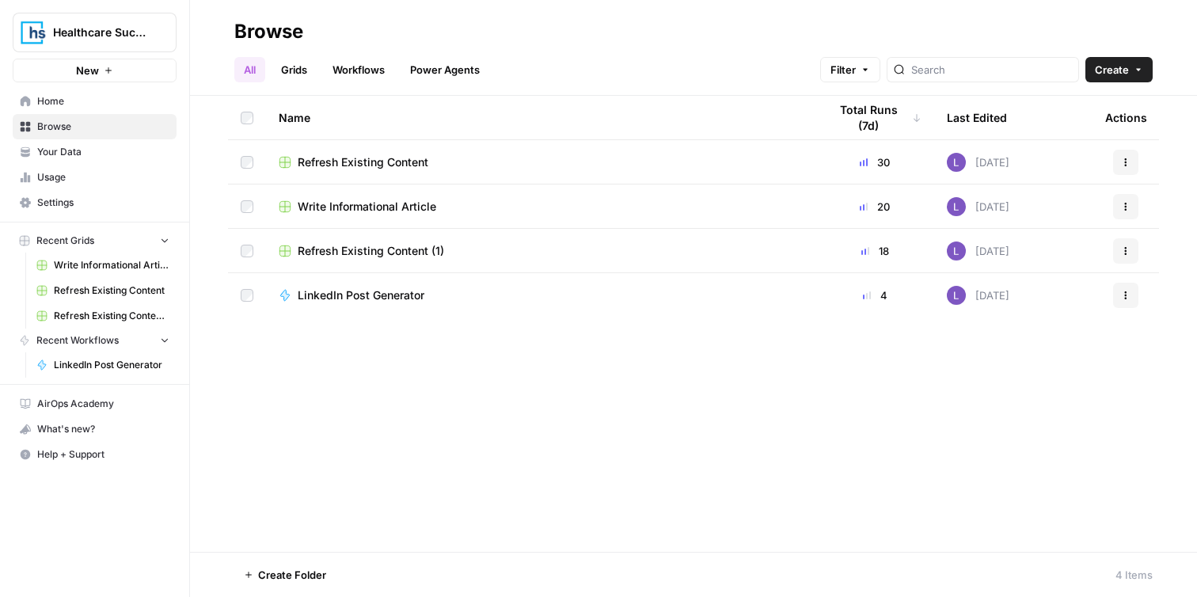
click at [1123, 255] on icon "button" at bounding box center [1125, 250] width 9 height 9
click at [813, 170] on td "Refresh Existing Content" at bounding box center [540, 162] width 549 height 44
click at [323, 159] on span "Refresh Existing Content" at bounding box center [363, 162] width 131 height 16
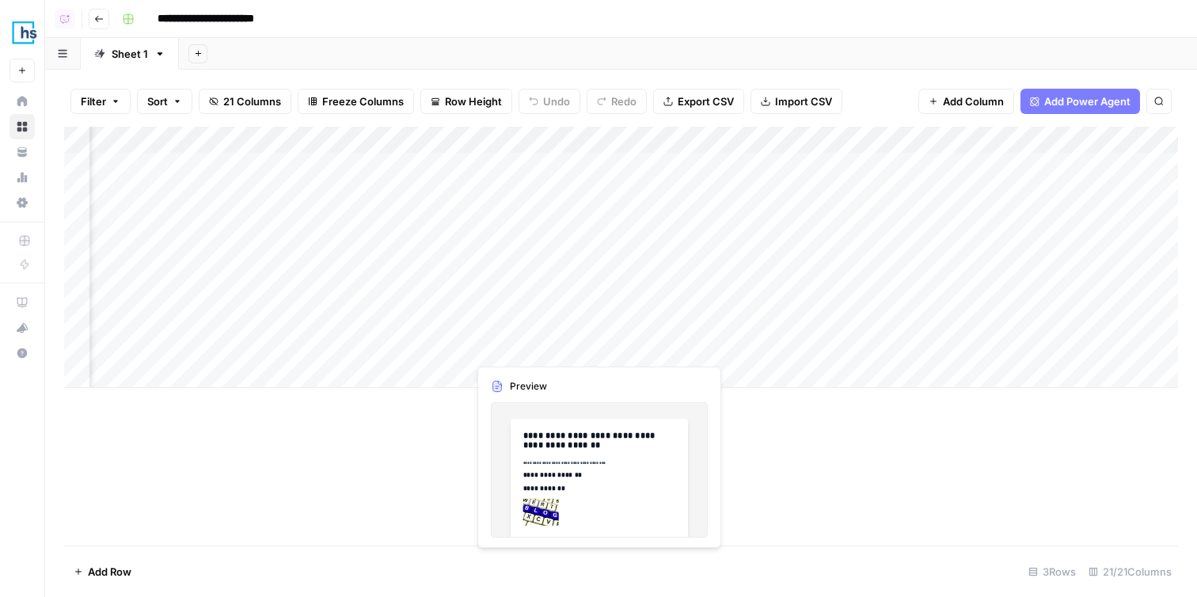
scroll to position [0, 1992]
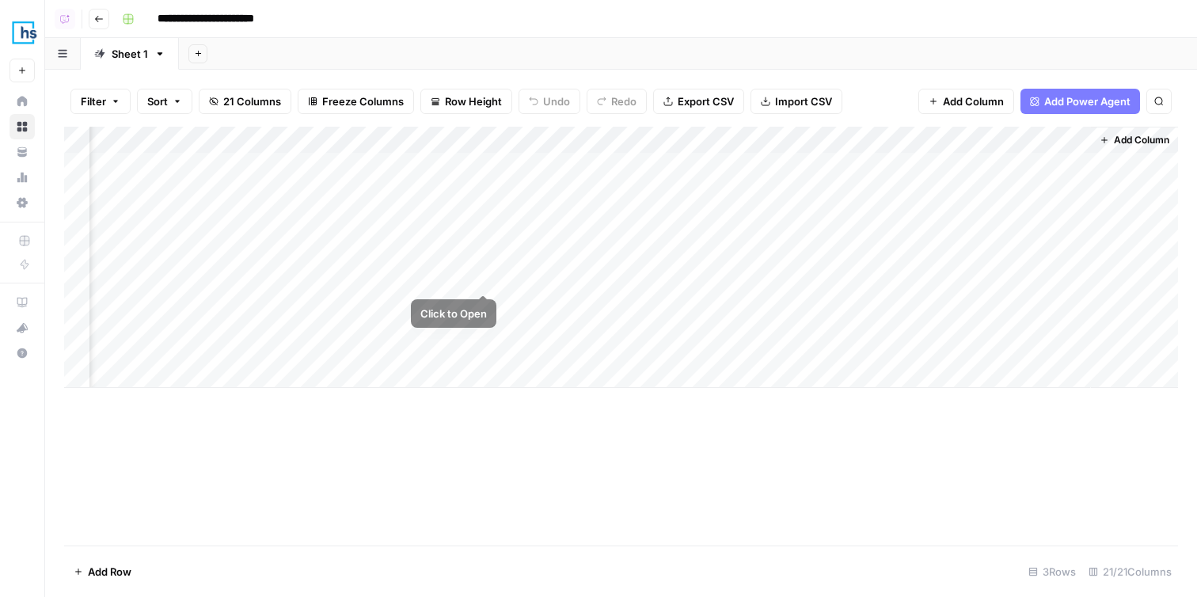
click at [483, 233] on div "Add Column" at bounding box center [620, 257] width 1113 height 261
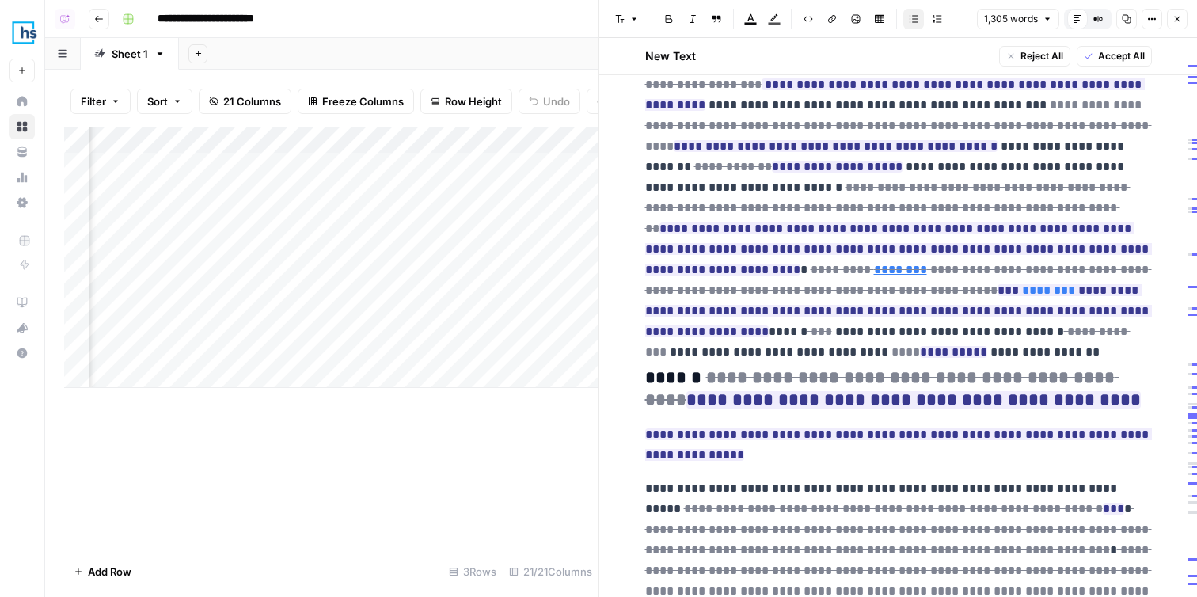
scroll to position [2862, 0]
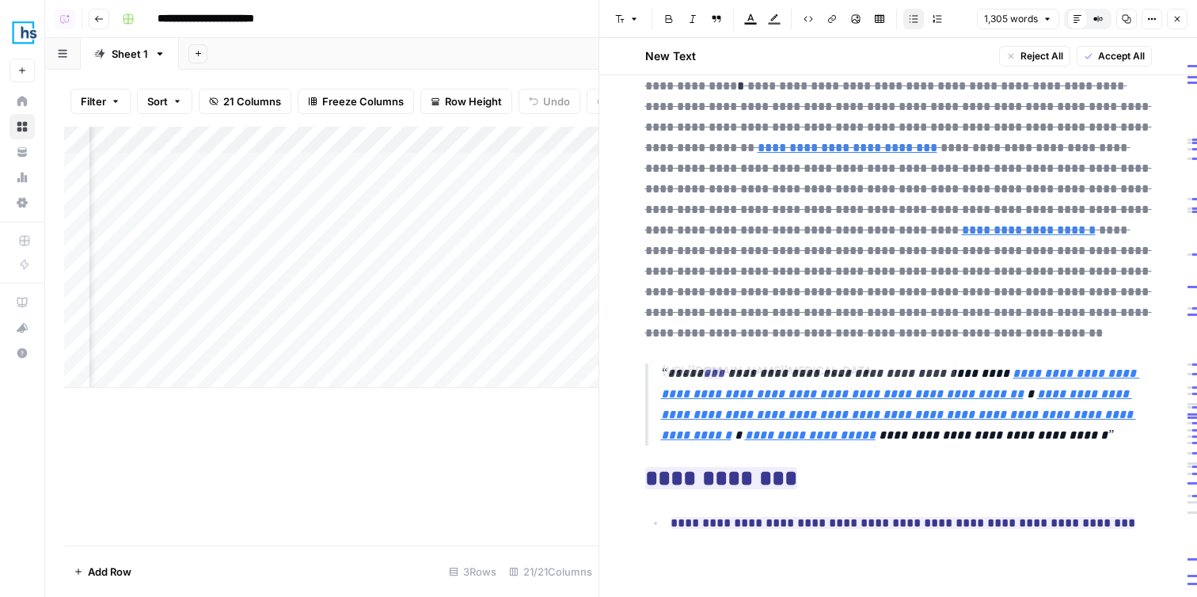
type input "[URL][DOMAIN_NAME][MEDICAL_DATA]"
click at [498, 302] on div "Add Column" at bounding box center [331, 257] width 534 height 261
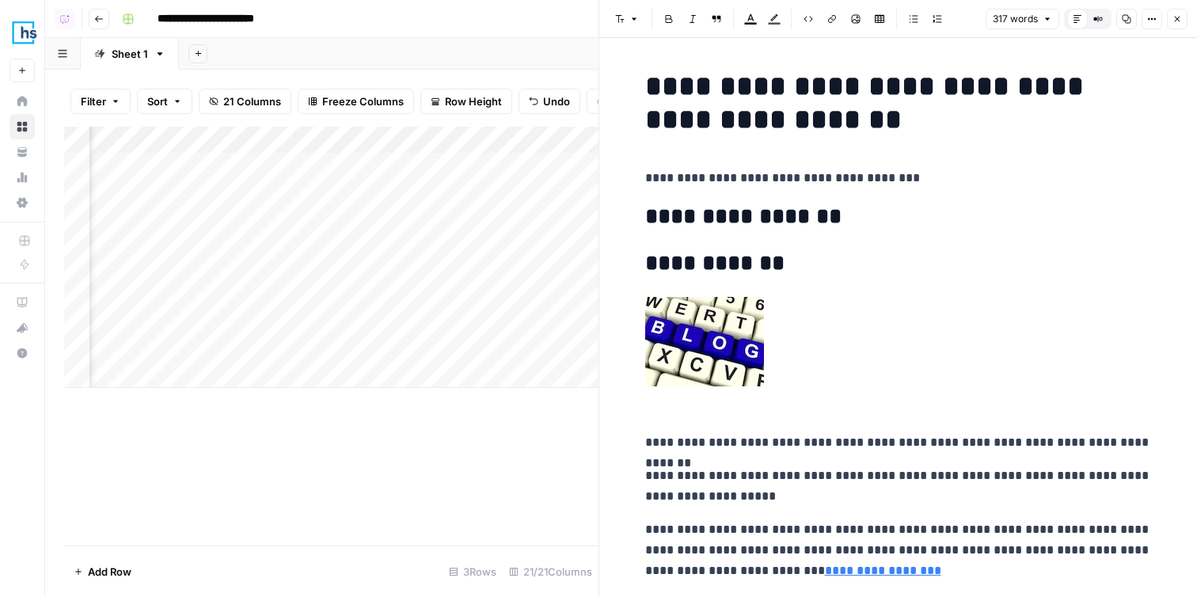
click at [494, 164] on div "Add Column" at bounding box center [331, 257] width 534 height 261
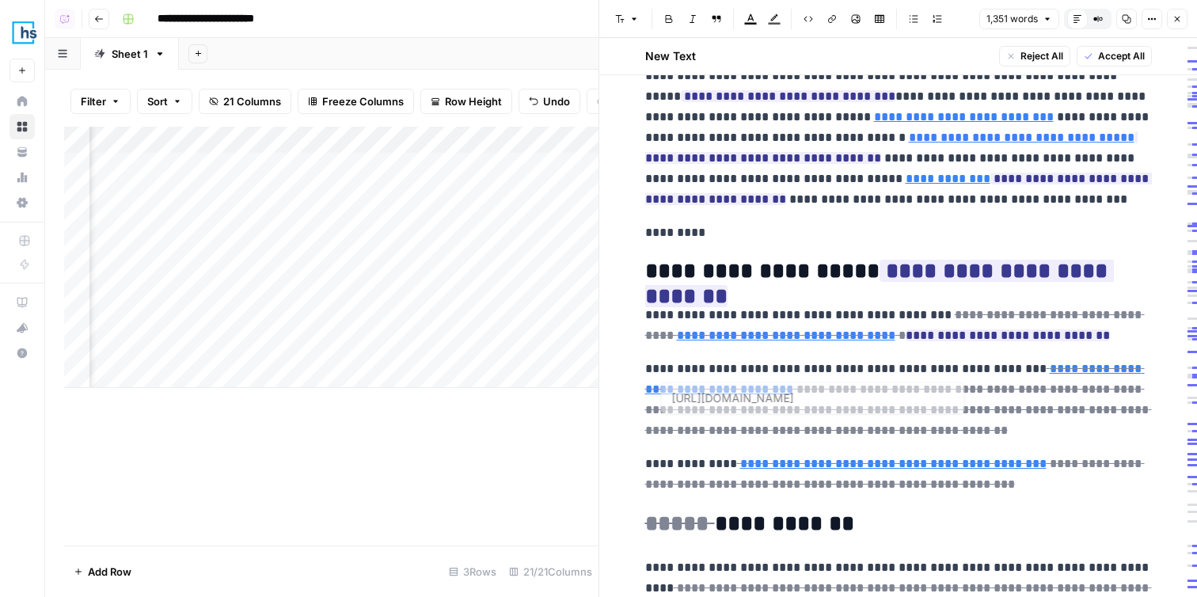
scroll to position [3006, 0]
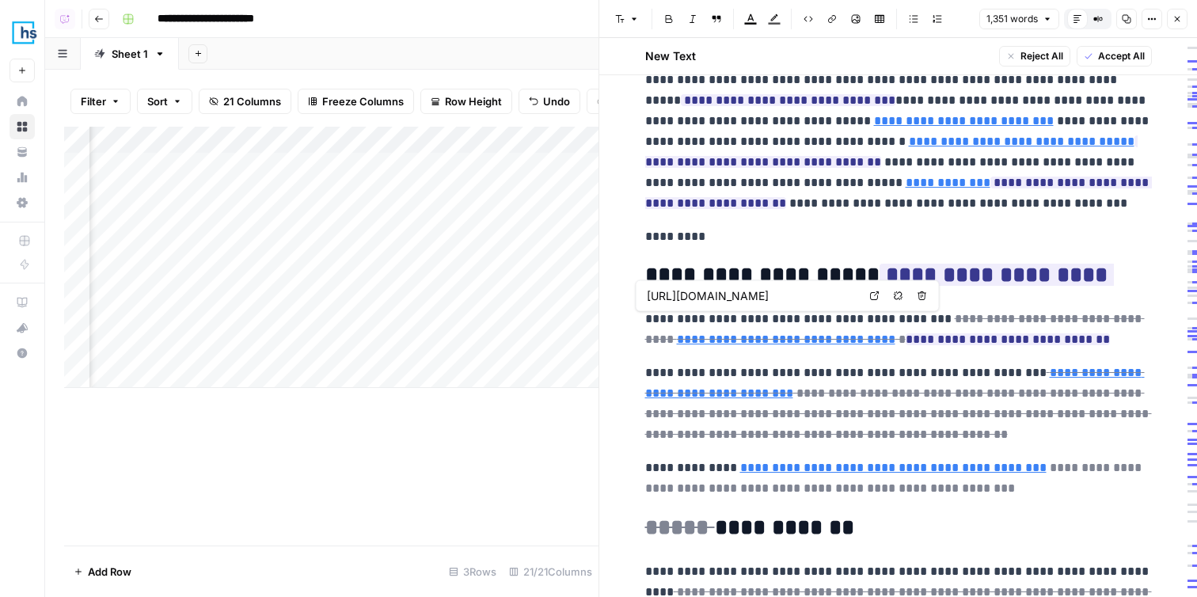
type input "[URL][DOMAIN_NAME]"
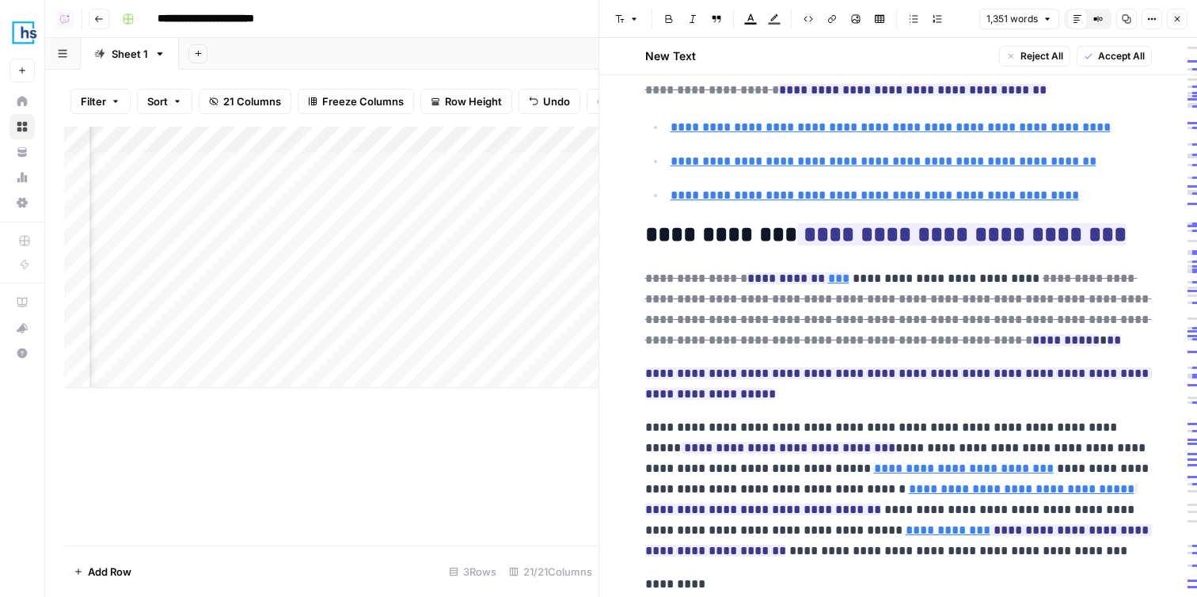
scroll to position [2669, 0]
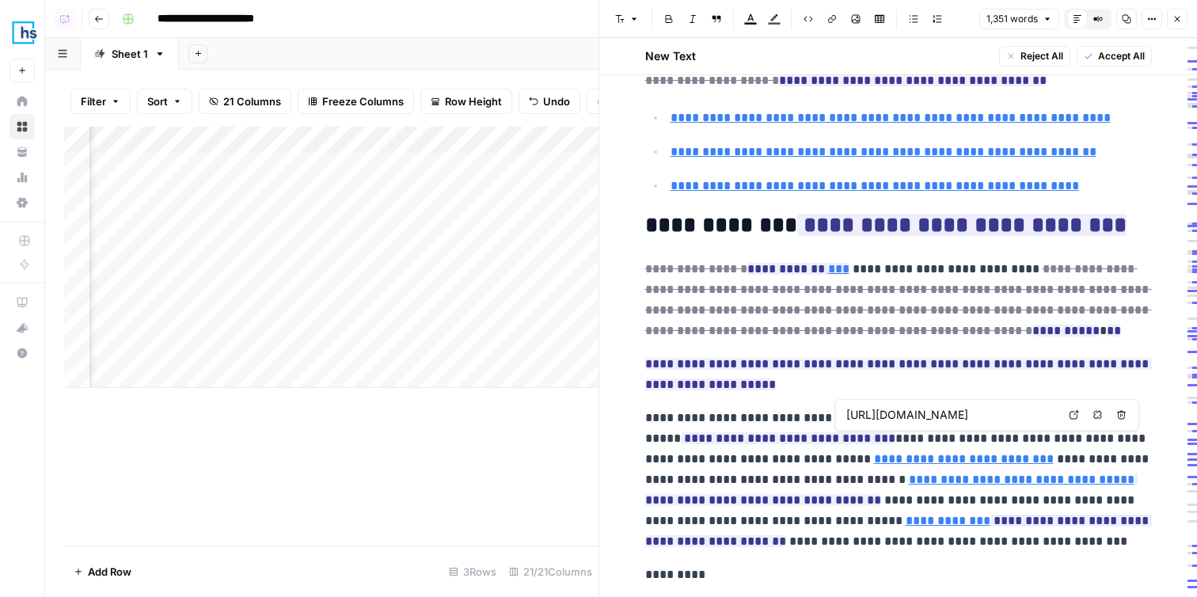
type input "[URL][DOMAIN_NAME]"
click at [97, 28] on button "Go back" at bounding box center [99, 19] width 21 height 21
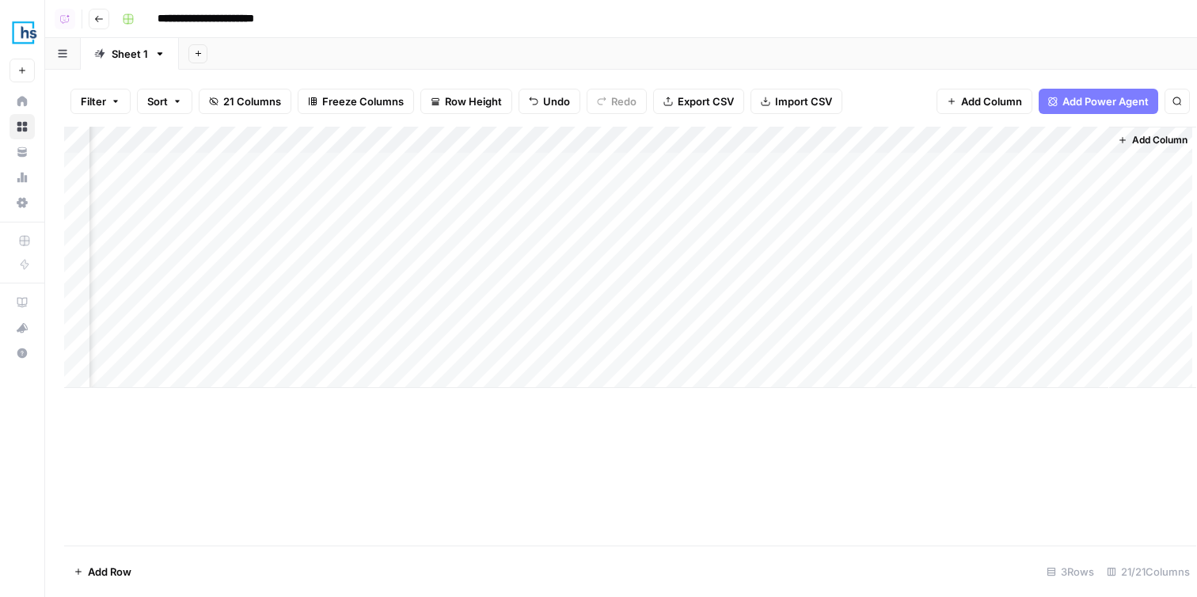
scroll to position [0, 1973]
click at [95, 17] on icon "button" at bounding box center [98, 18] width 9 height 9
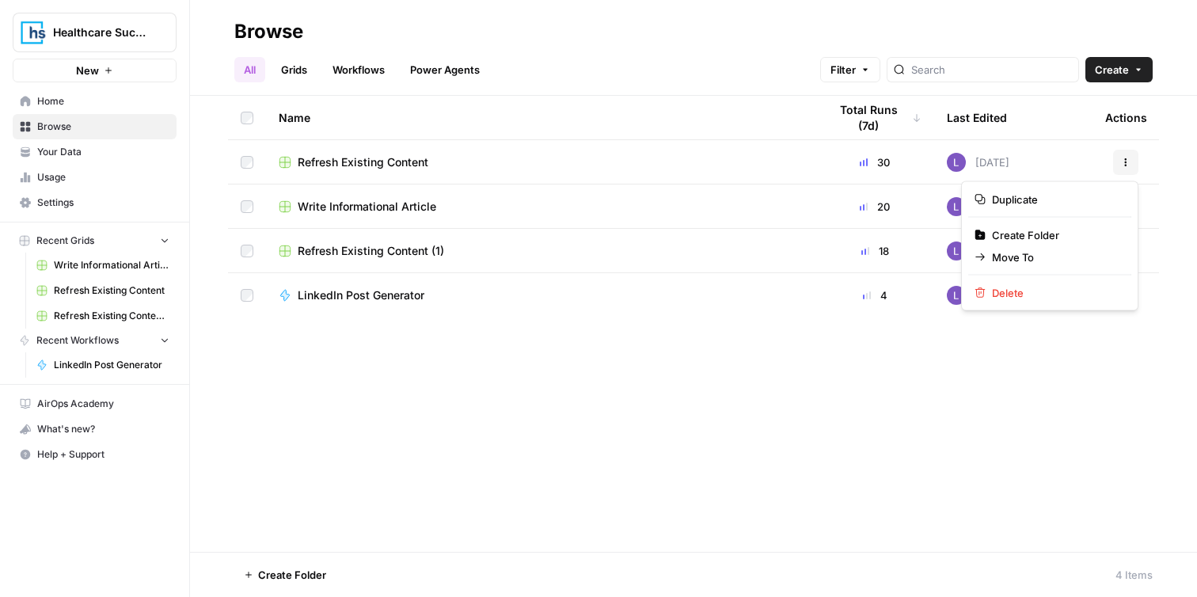
click at [1134, 167] on button "Actions" at bounding box center [1125, 162] width 25 height 25
click at [386, 247] on span "Refresh Existing Content (1)" at bounding box center [371, 251] width 146 height 16
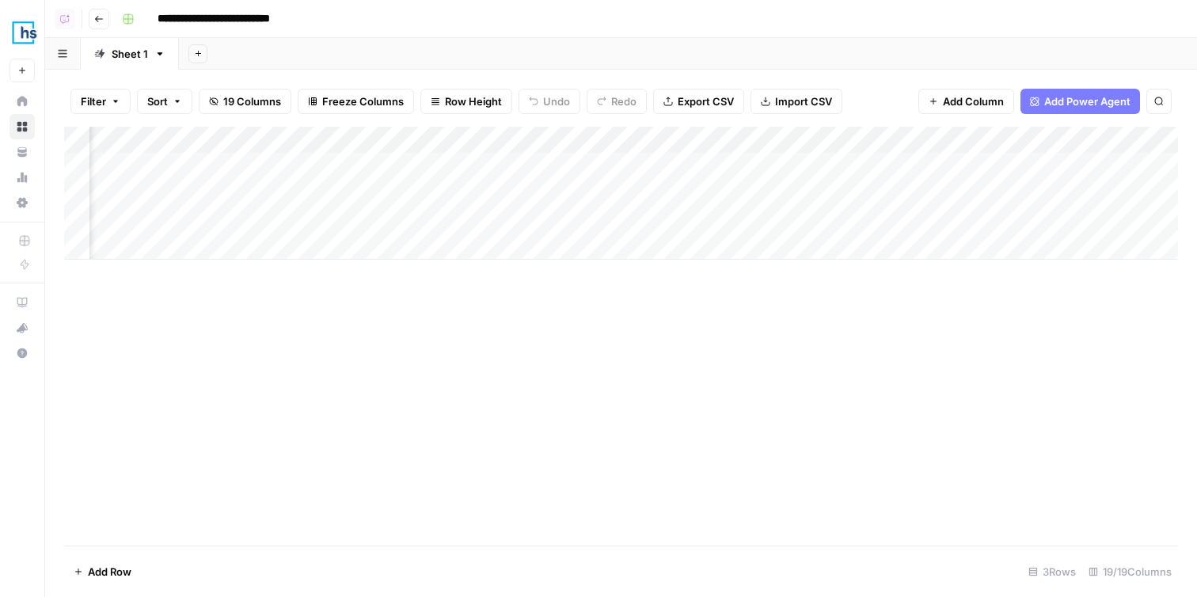
scroll to position [0, 1707]
click at [480, 219] on div "Add Column" at bounding box center [620, 193] width 1113 height 133
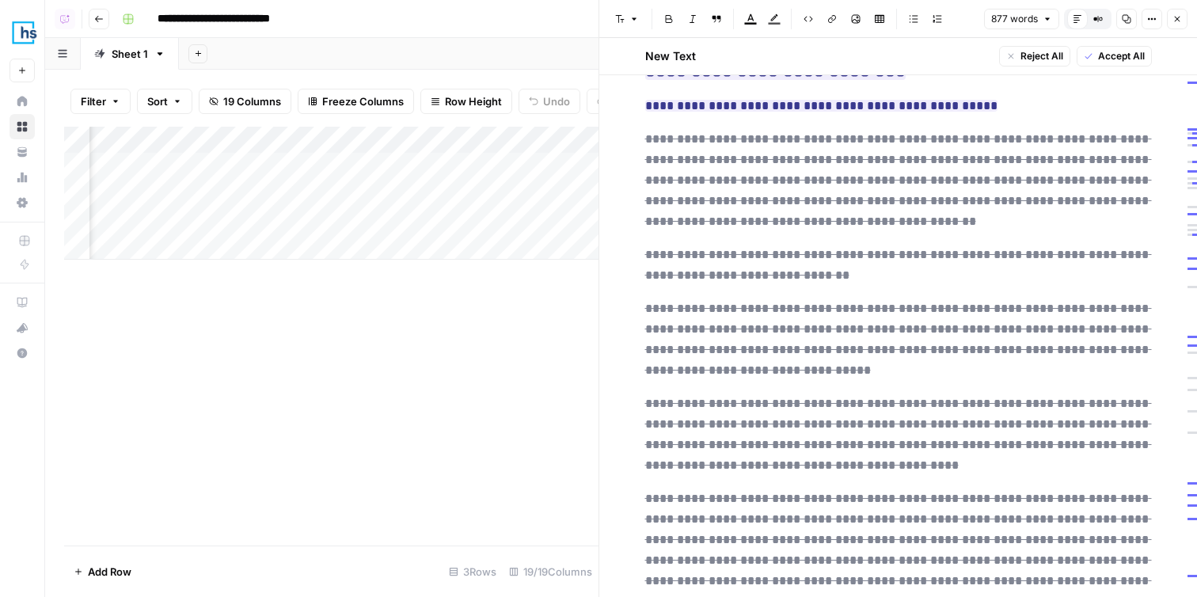
scroll to position [1959, 0]
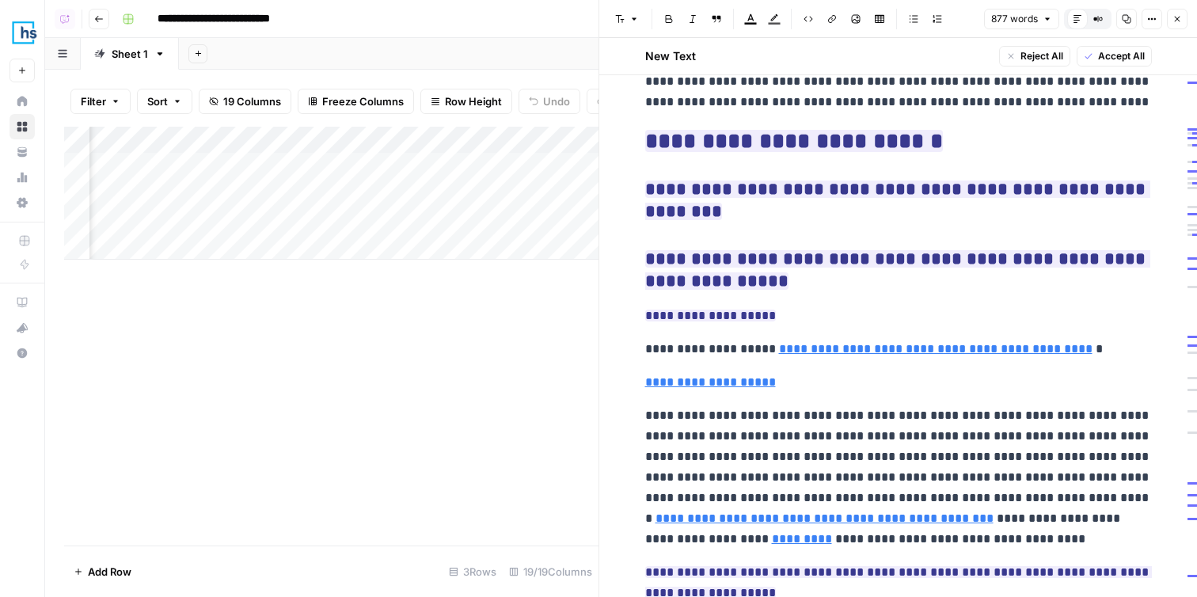
click at [97, 21] on icon "button" at bounding box center [98, 18] width 9 height 9
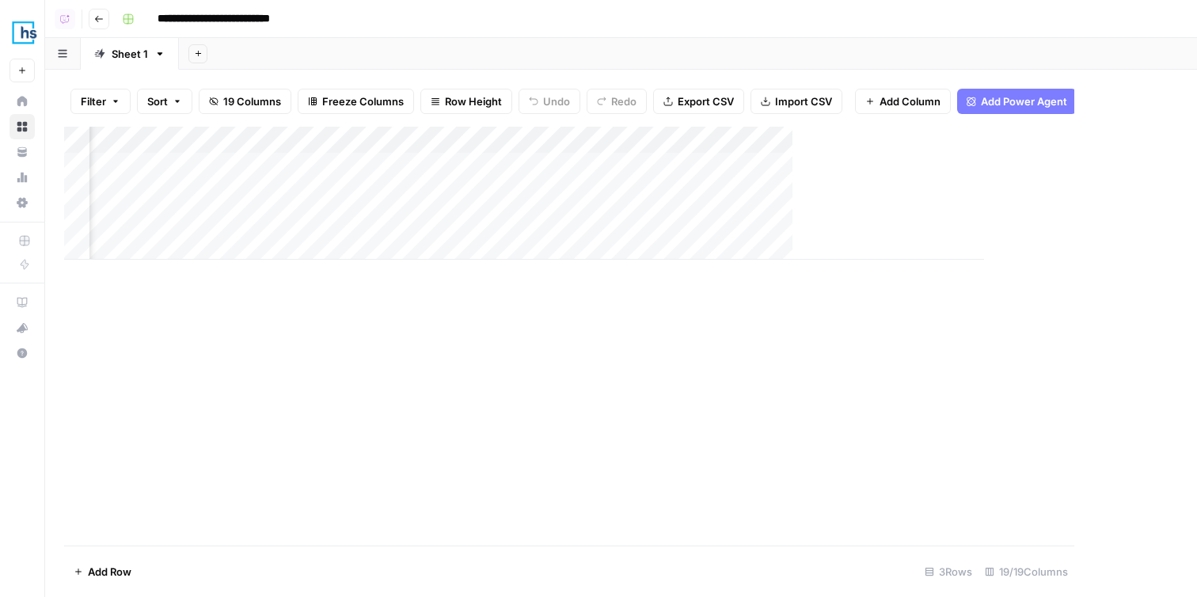
scroll to position [0, 1688]
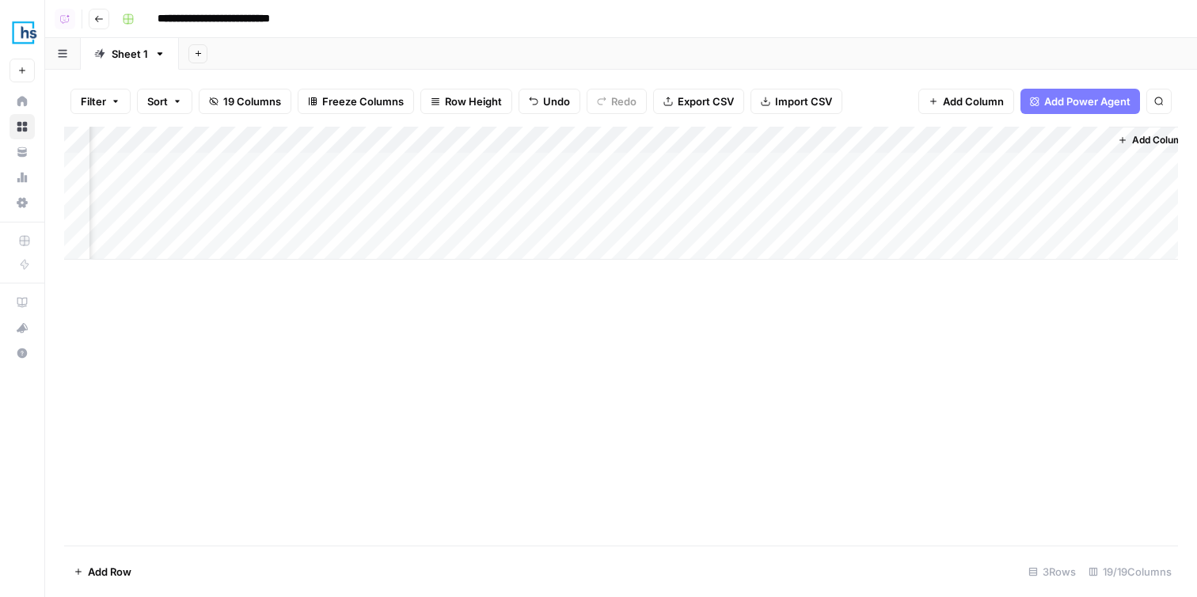
click at [97, 18] on icon "button" at bounding box center [98, 18] width 9 height 9
